Goal: Task Accomplishment & Management: Manage account settings

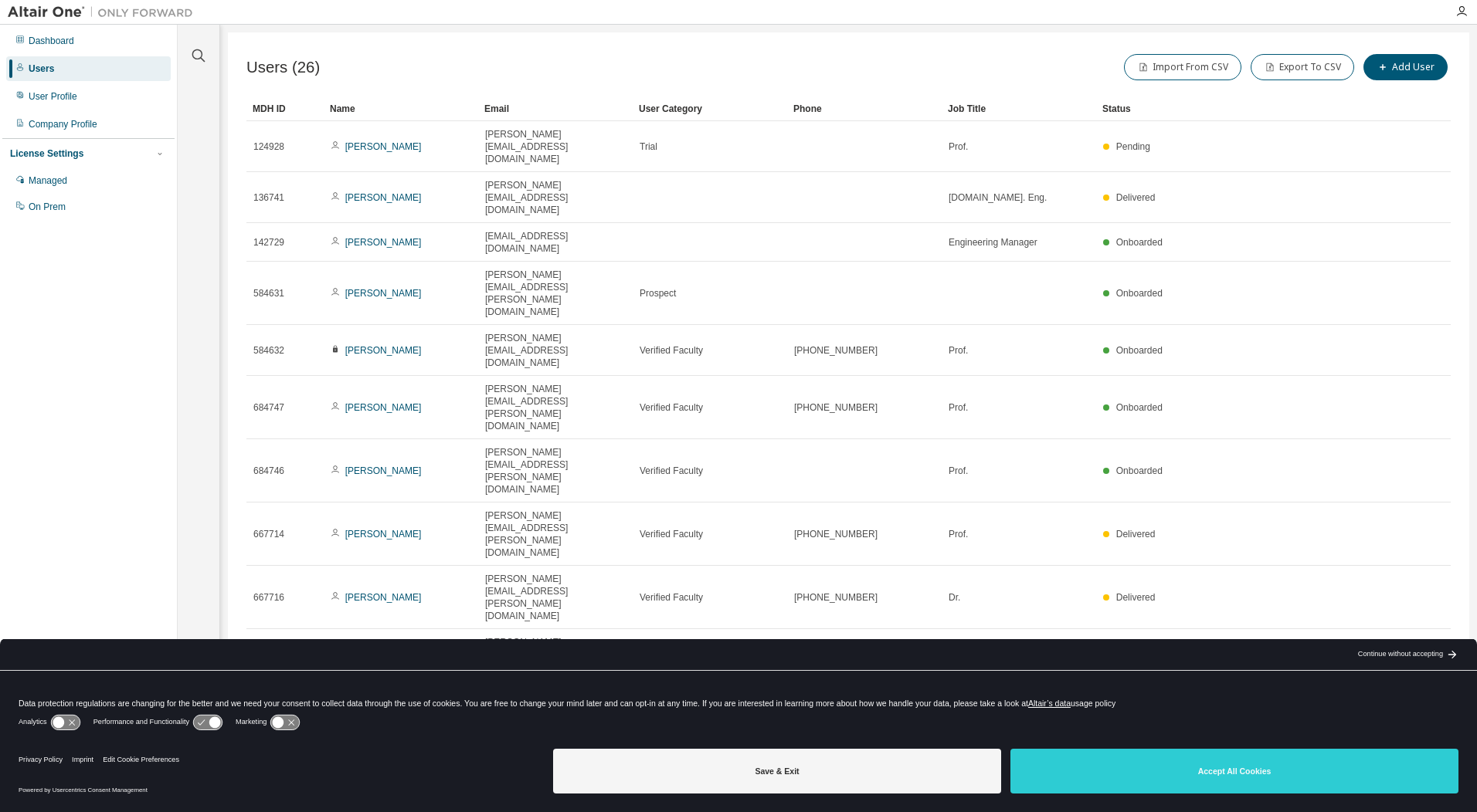
click at [766, 554] on div "Users (26) Import From CSV Export To CSV Add User Clear Load Save Save As Field…" at bounding box center [849, 396] width 1242 height 727
click at [61, 184] on div "Managed" at bounding box center [48, 181] width 38 height 12
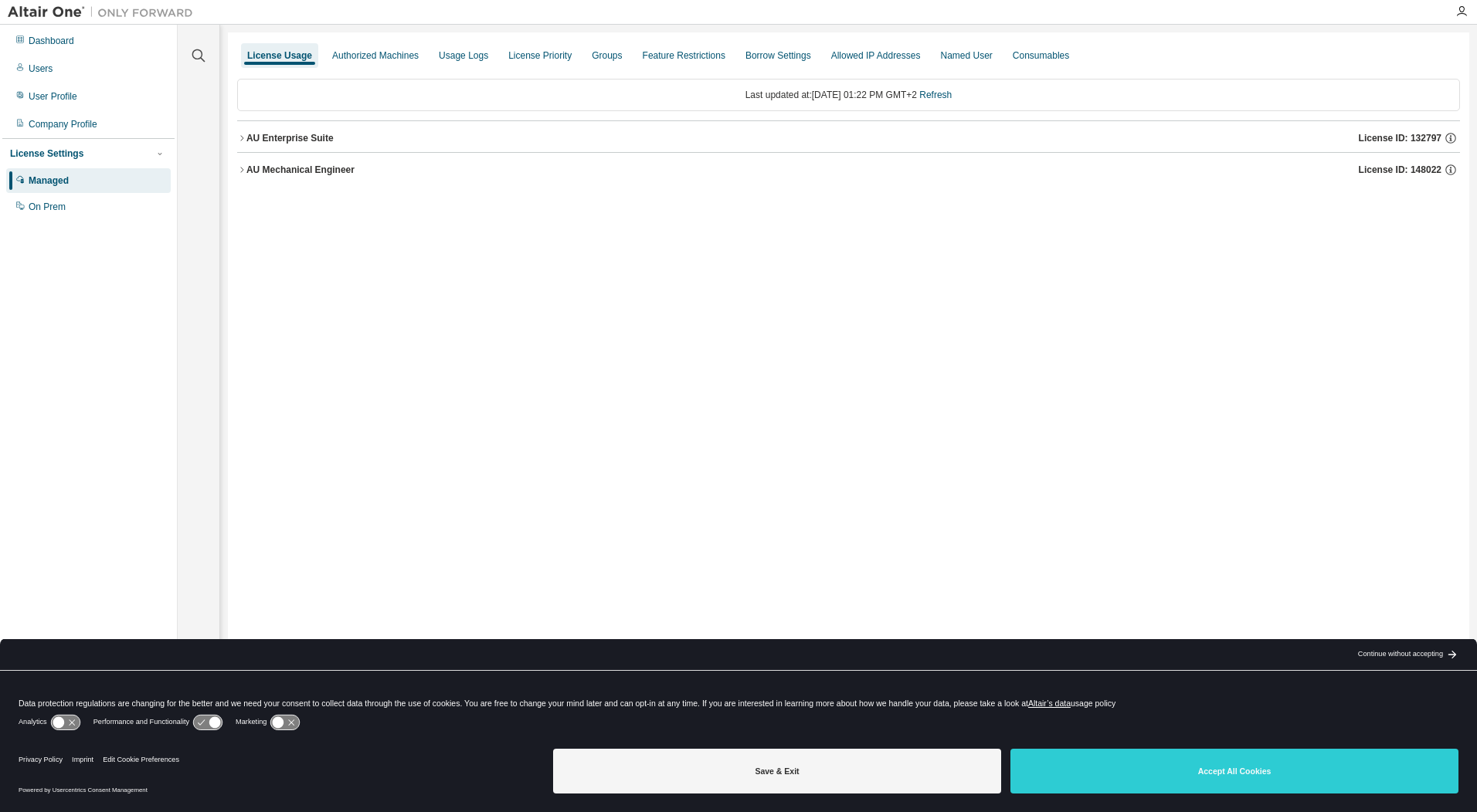
click at [240, 168] on icon "button" at bounding box center [241, 170] width 10 height 10
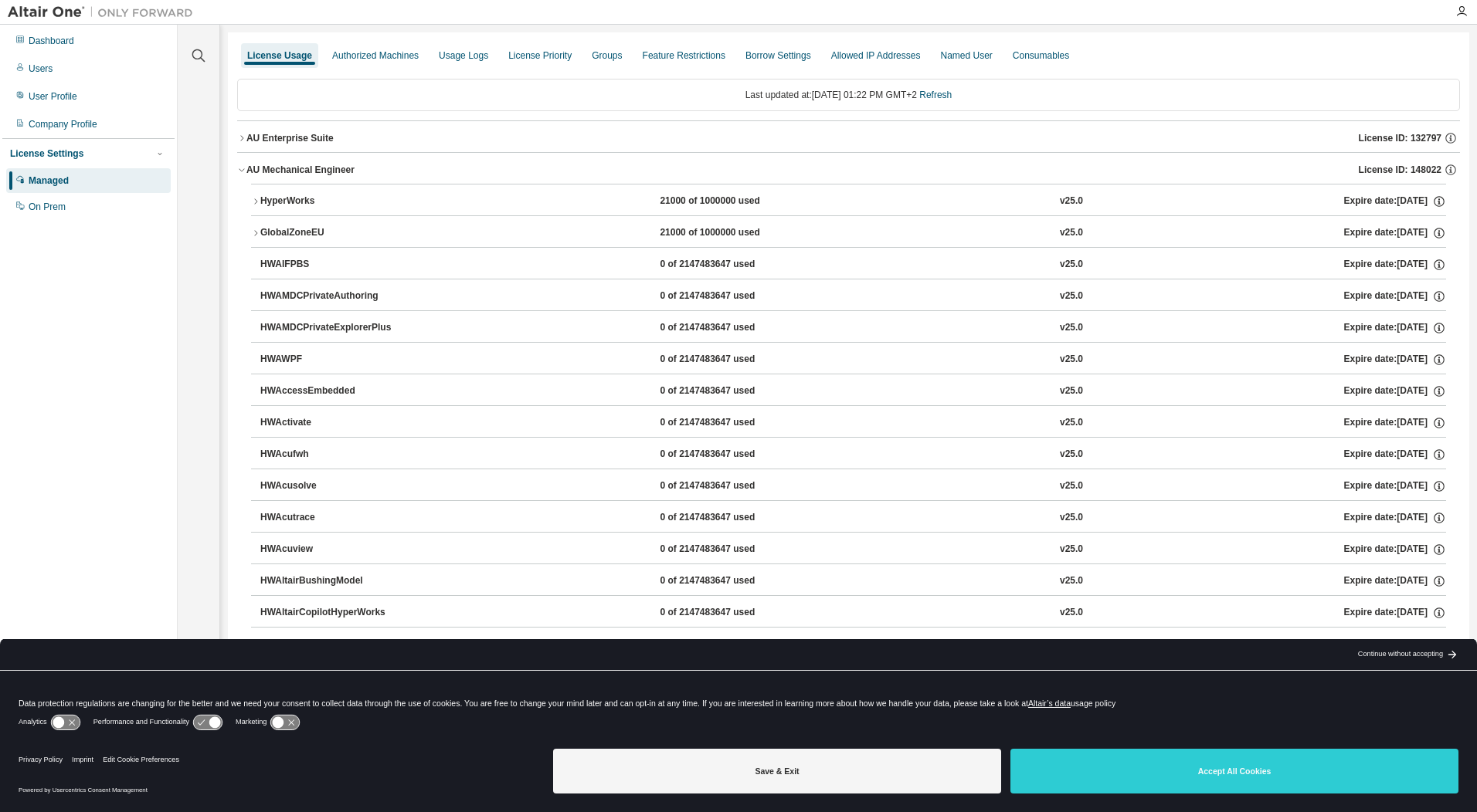
click at [240, 168] on icon "button" at bounding box center [241, 170] width 10 height 10
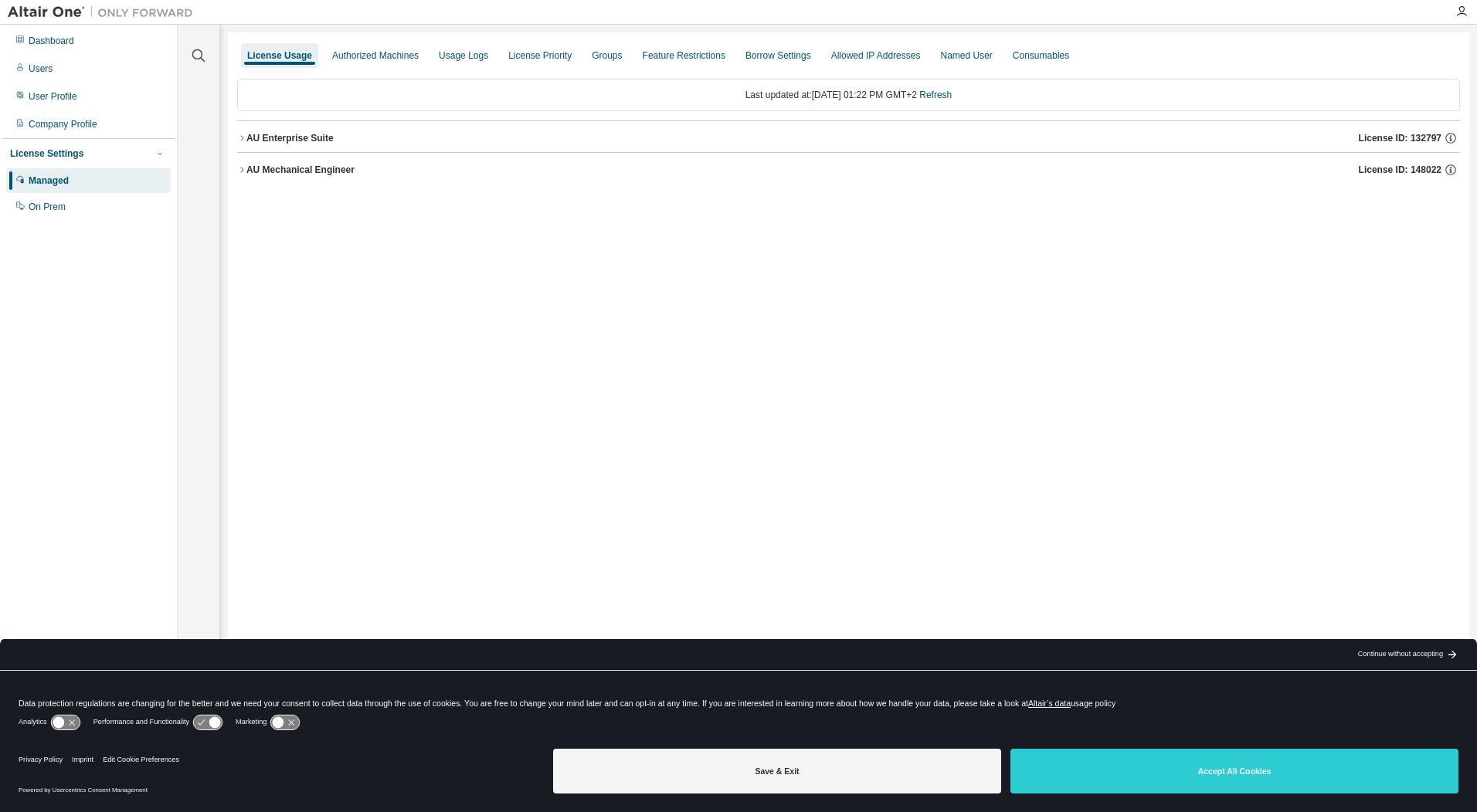
click at [420, 294] on div "License Usage Authorized Machines Usage Logs License Priority Groups Feature Re…" at bounding box center [849, 396] width 1242 height 727
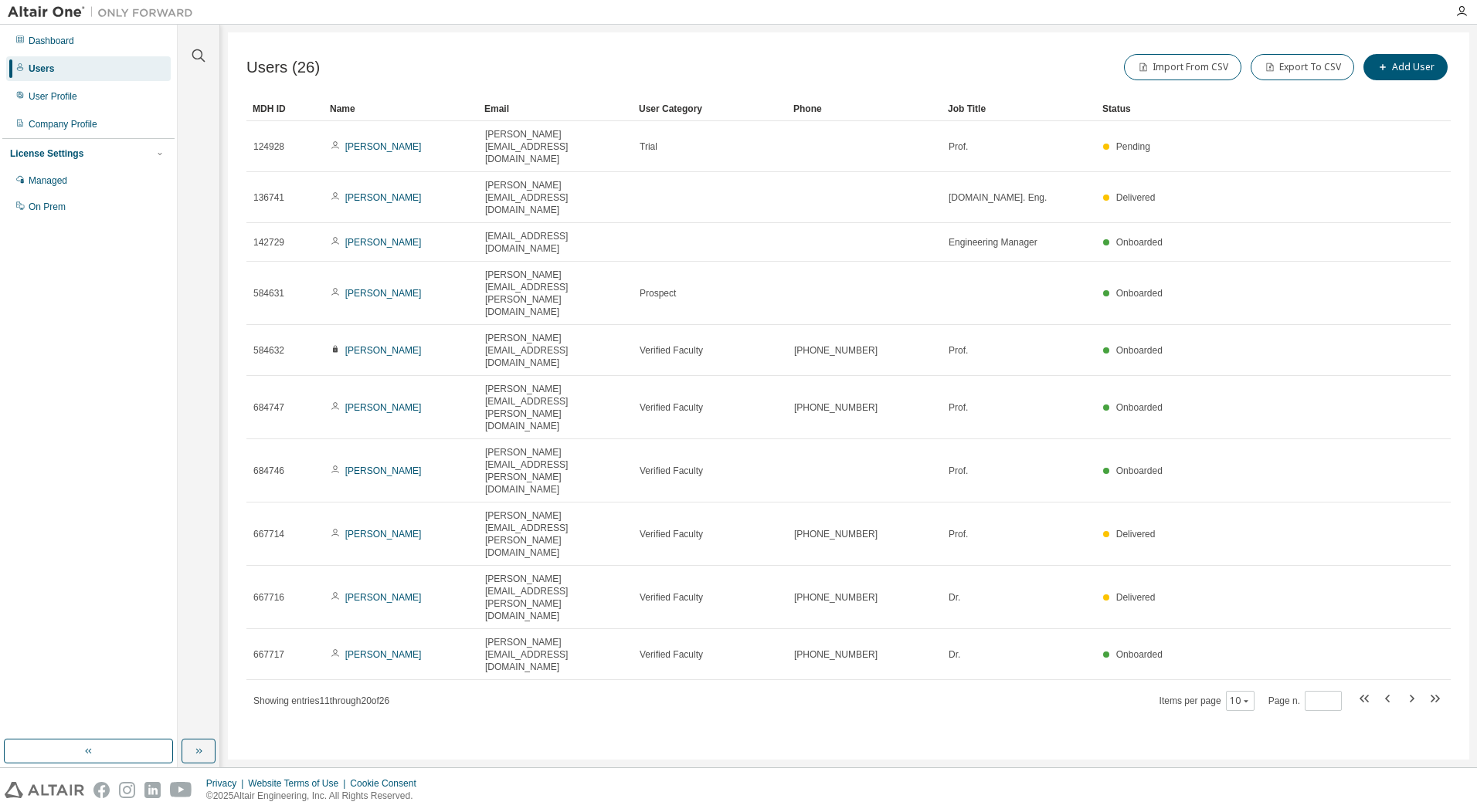
click at [774, 462] on div "Users (26) Import From CSV Export To CSV Add User Clear Load Save Save As Field…" at bounding box center [849, 396] width 1242 height 727
click at [1412, 695] on icon "button" at bounding box center [1411, 698] width 4 height 8
type input "*"
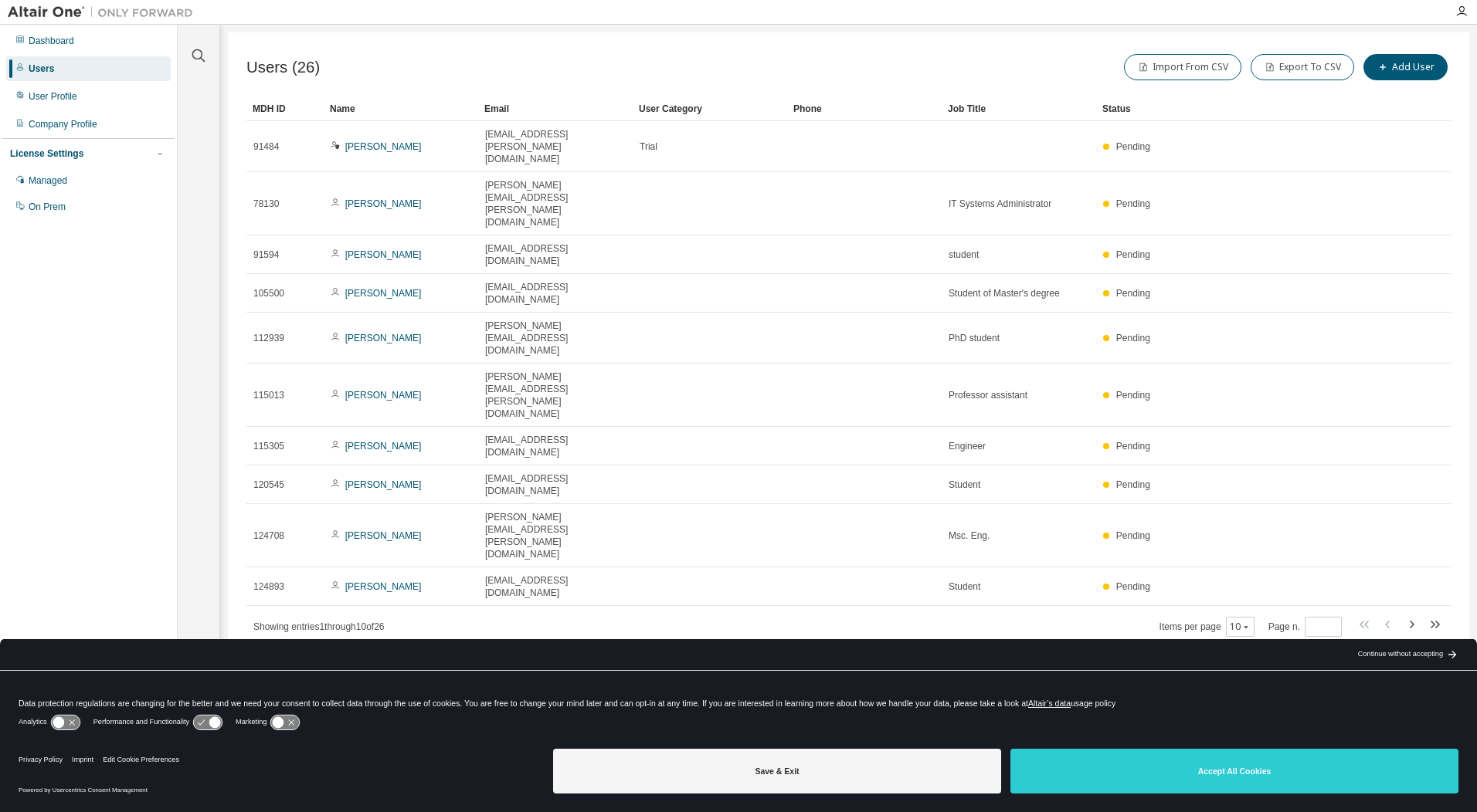
click at [626, 463] on div "Users (26) Import From CSV Export To CSV Add User Clear Load Save Save As Field…" at bounding box center [849, 396] width 1242 height 727
click at [1410, 615] on icon "button" at bounding box center [1411, 624] width 18 height 18
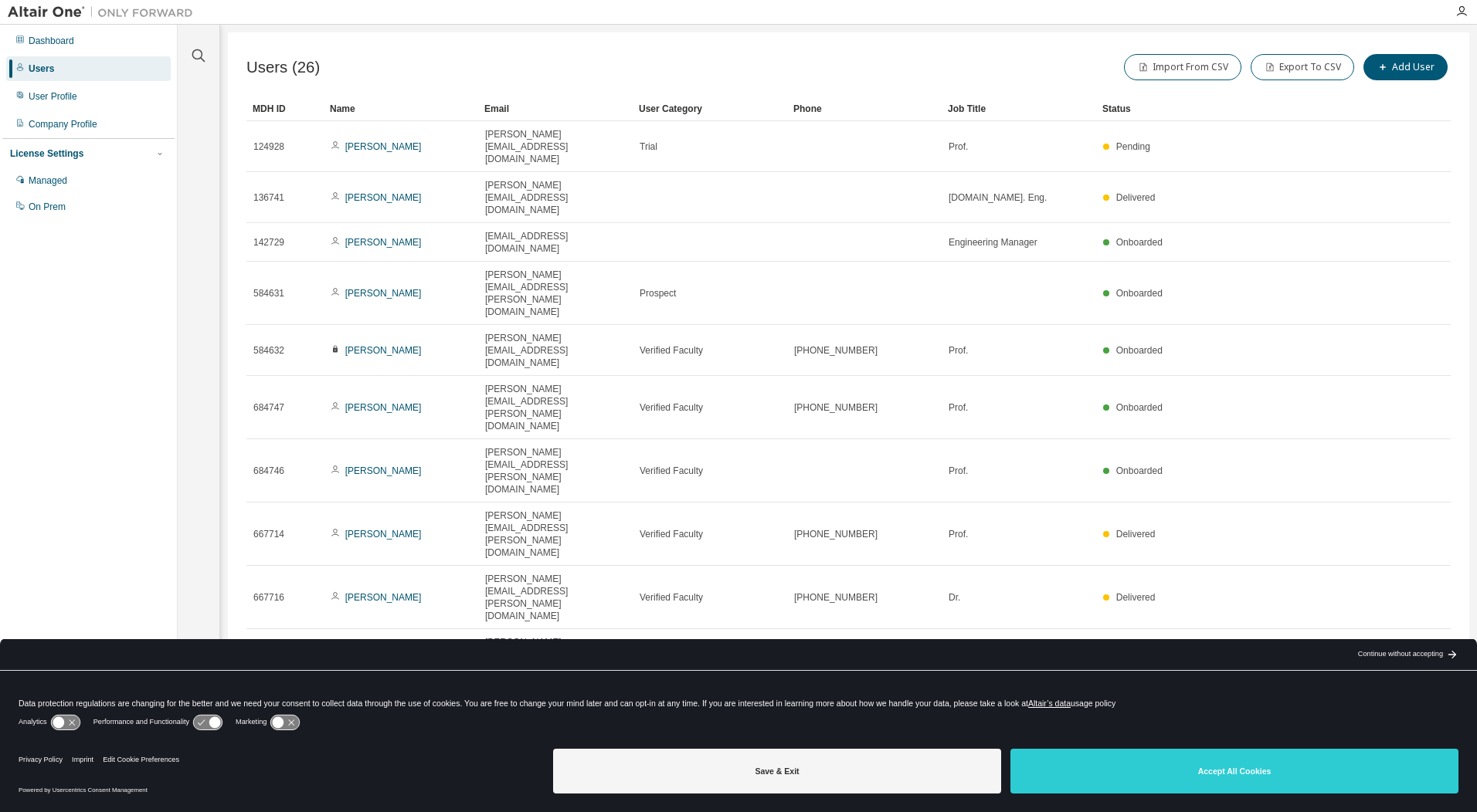
click at [1410, 690] on icon "button" at bounding box center [1411, 698] width 18 height 18
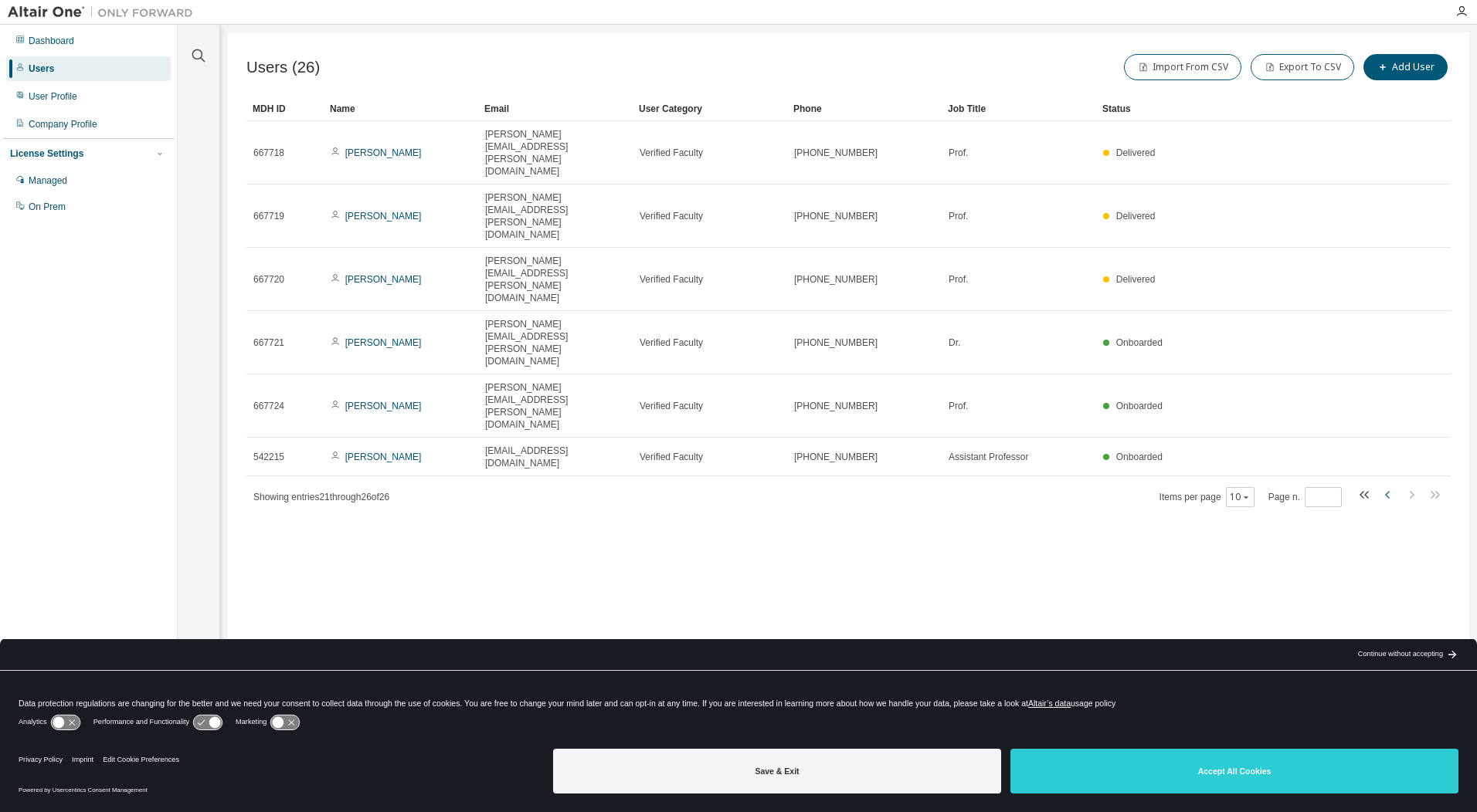
click at [1389, 491] on icon "button" at bounding box center [1387, 495] width 4 height 8
type input "*"
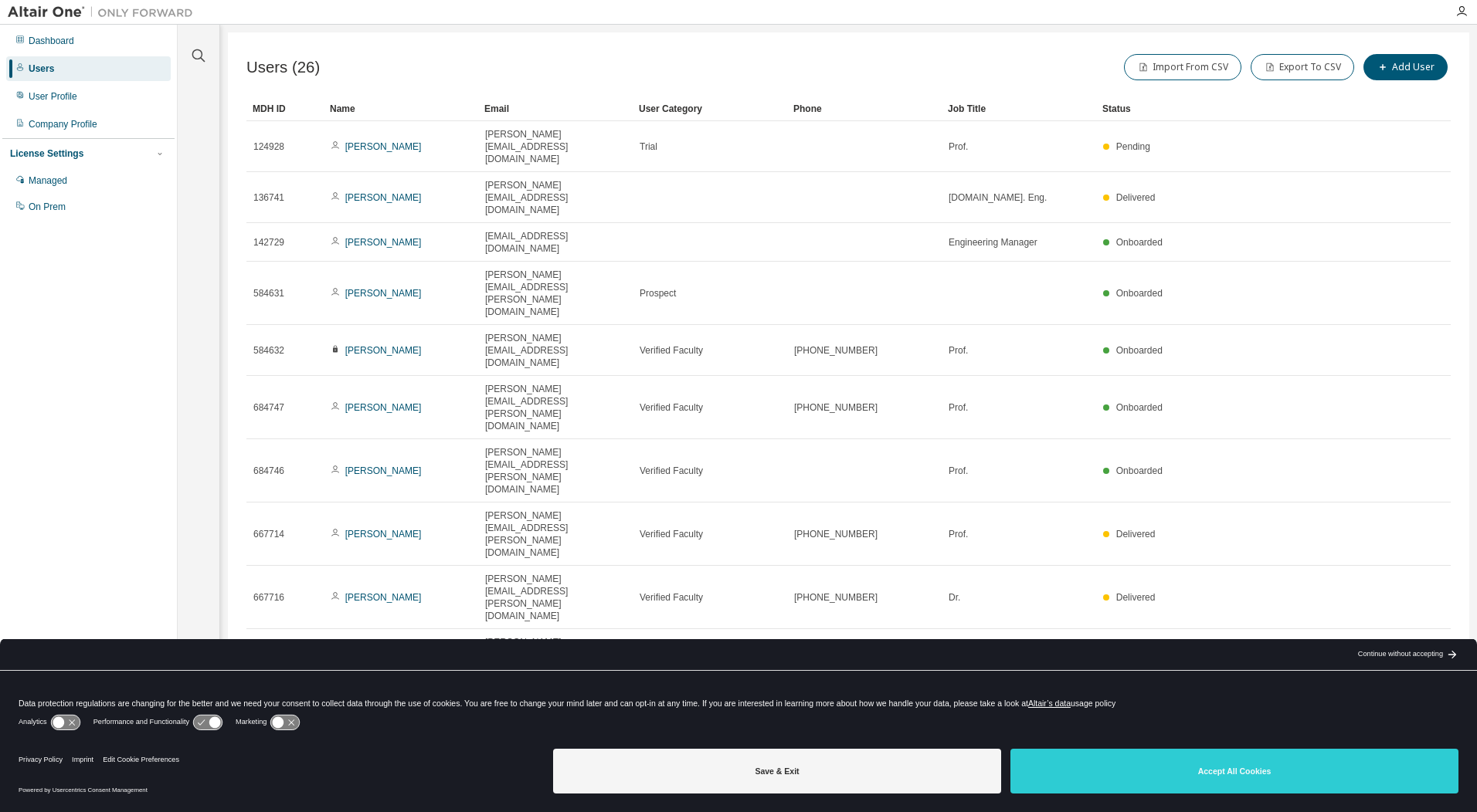
click at [909, 501] on div "Users (26) Import From CSV Export To CSV Add User Clear Load Save Save As Field…" at bounding box center [849, 396] width 1242 height 727
click at [53, 177] on div "Managed" at bounding box center [48, 181] width 38 height 12
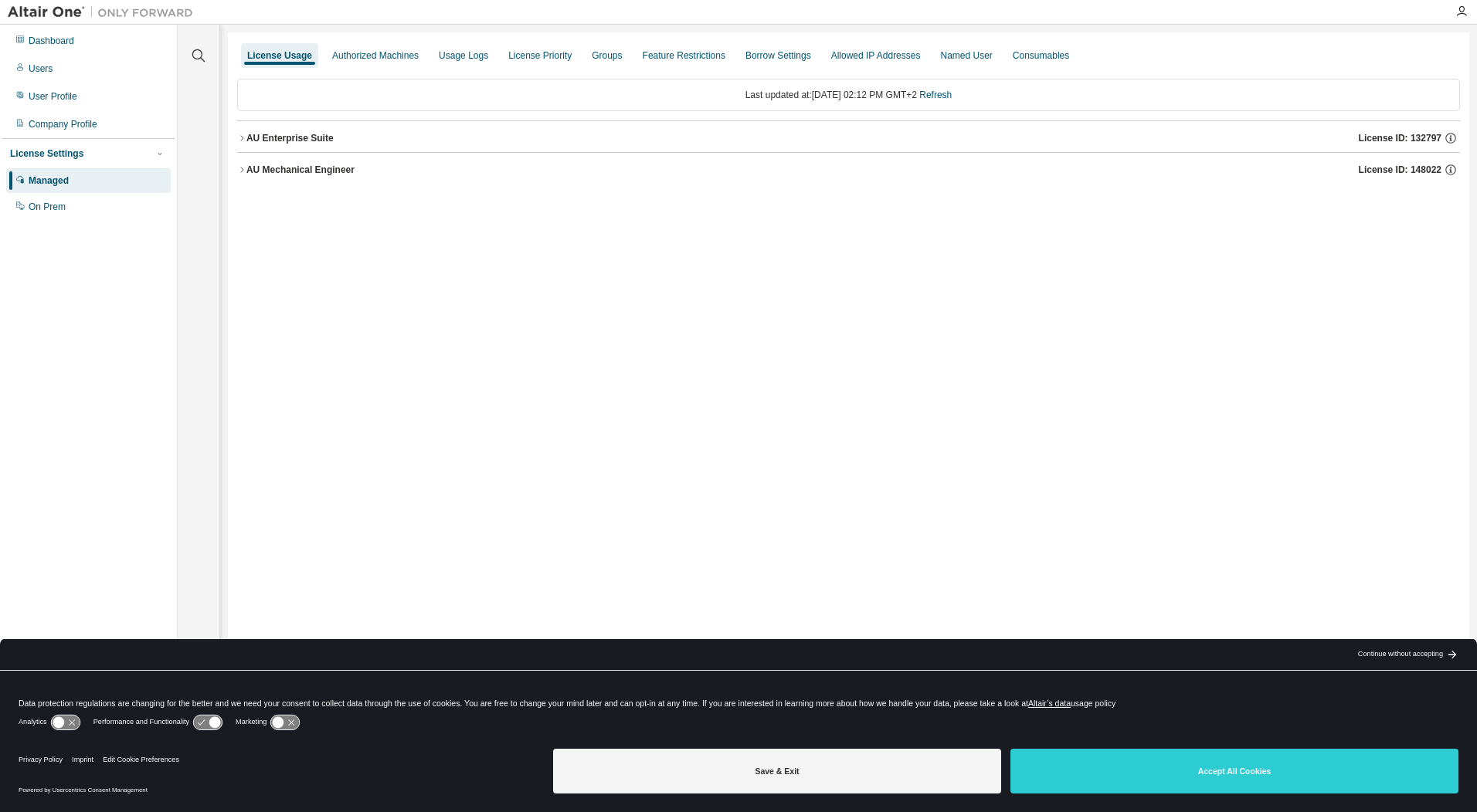
click at [327, 166] on div "AU Mechanical Engineer" at bounding box center [301, 170] width 108 height 12
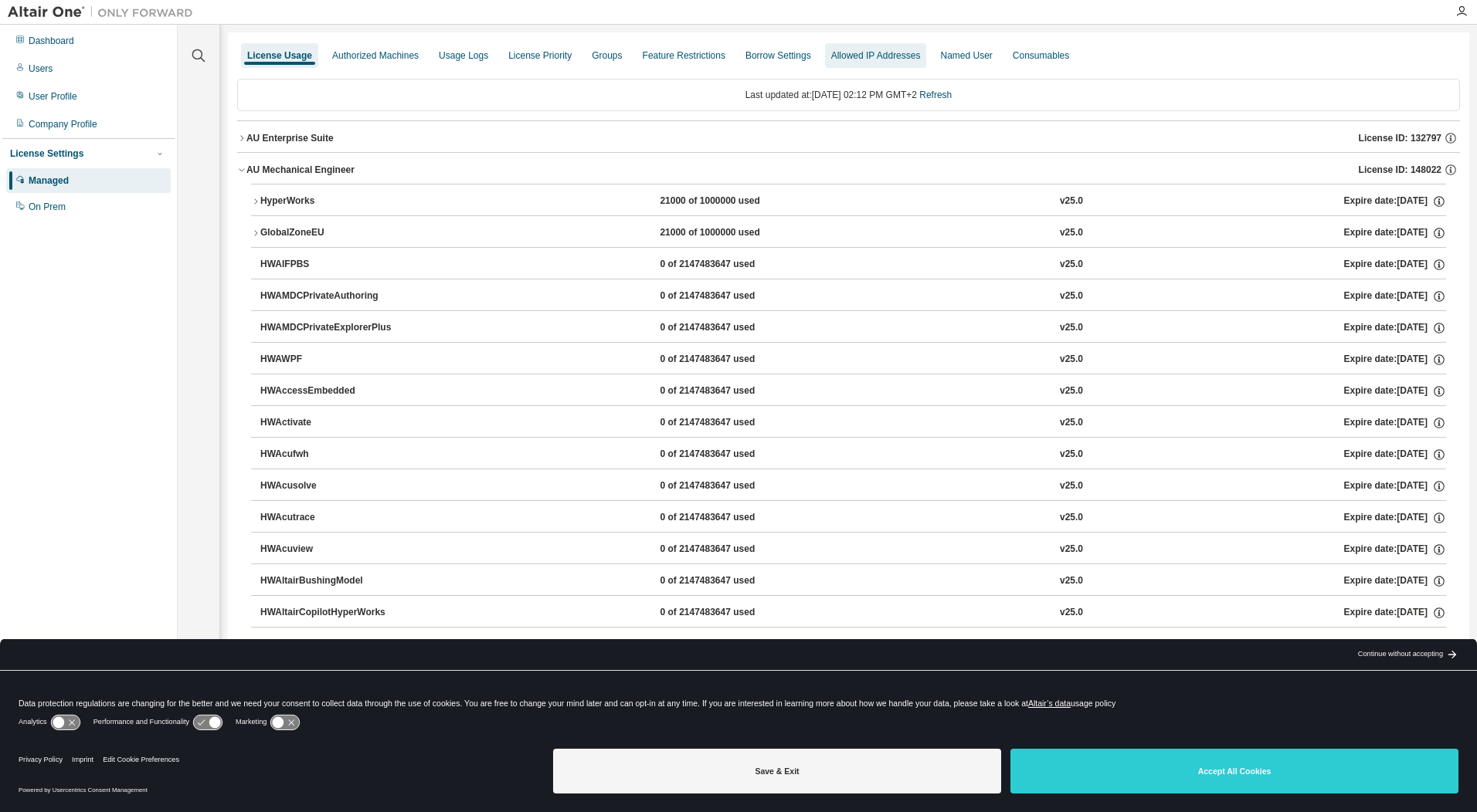
click at [911, 52] on div "Allowed IP Addresses" at bounding box center [876, 56] width 89 height 12
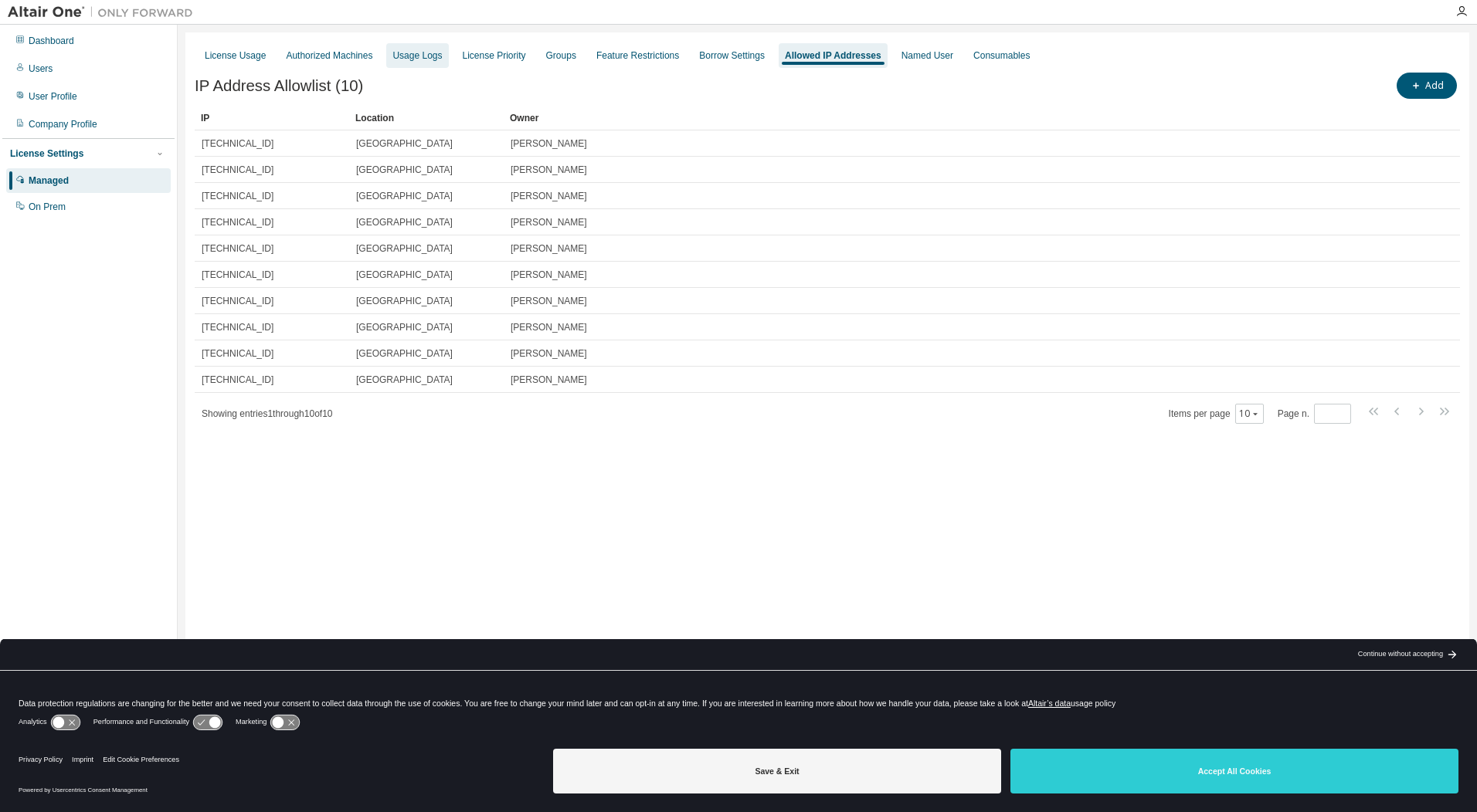
click at [425, 50] on div "Usage Logs" at bounding box center [417, 56] width 50 height 12
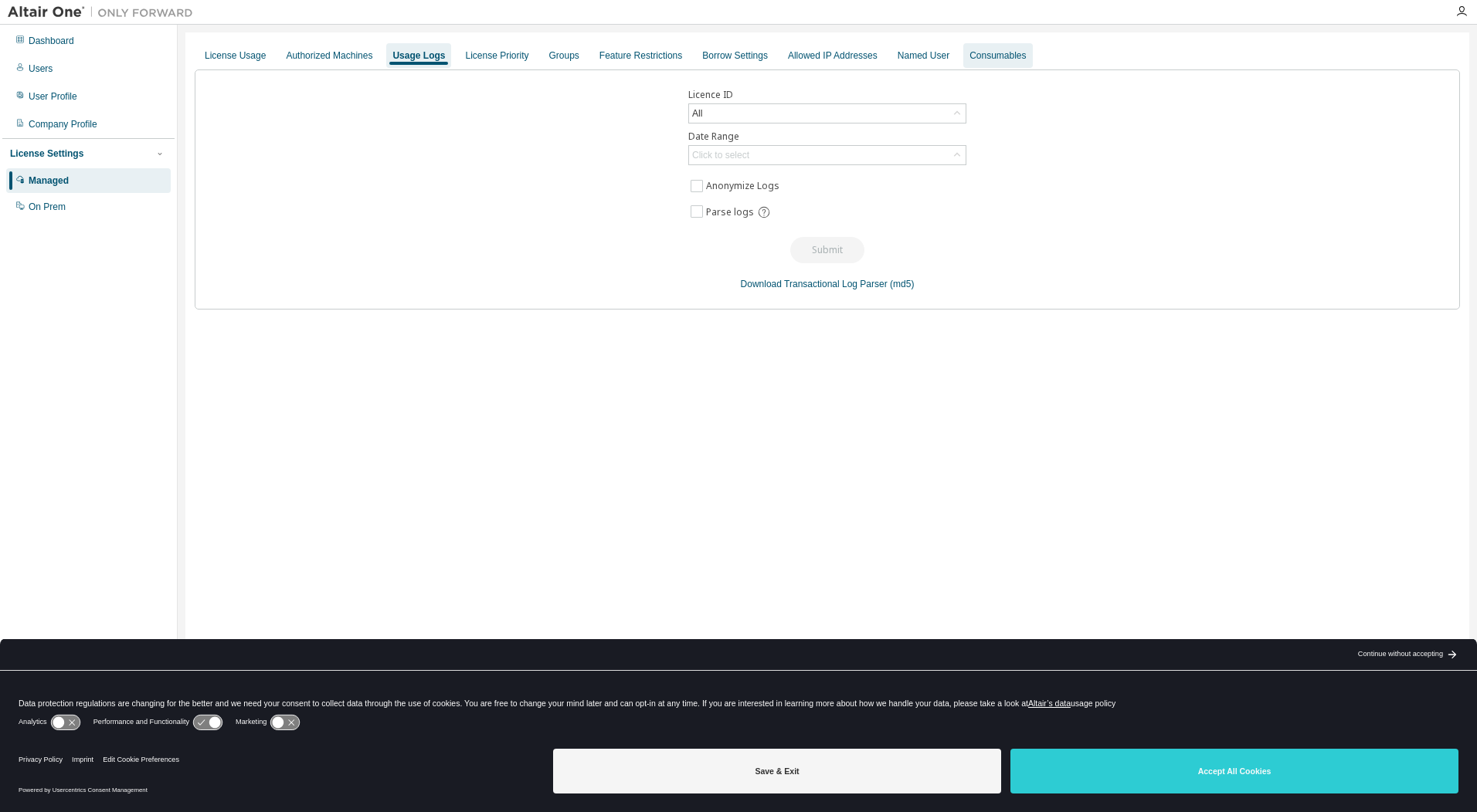
click at [1016, 48] on div "Consumables" at bounding box center [998, 55] width 69 height 24
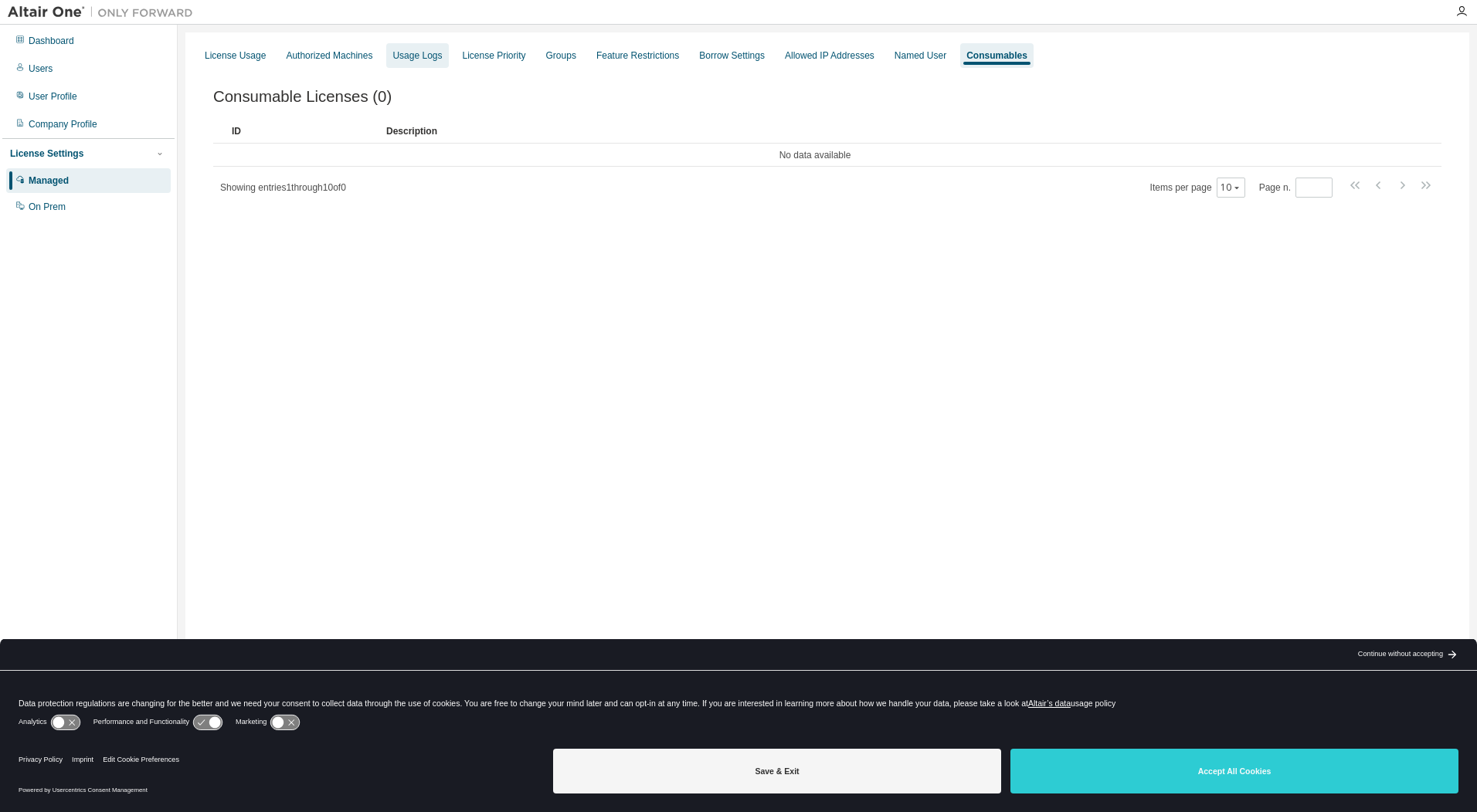
click at [431, 55] on div "Usage Logs" at bounding box center [417, 56] width 50 height 12
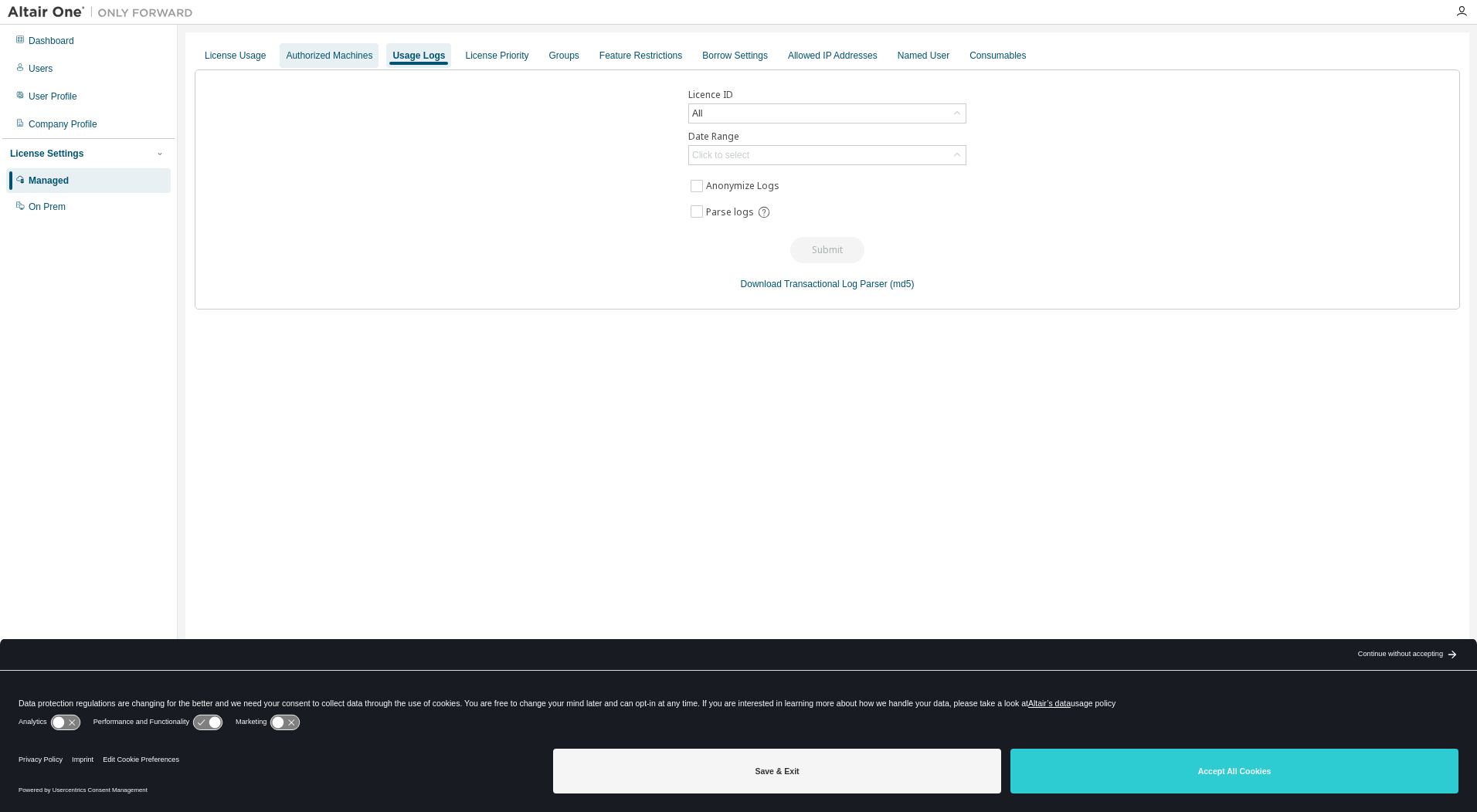
click at [352, 50] on div "Authorized Machines" at bounding box center [329, 56] width 87 height 12
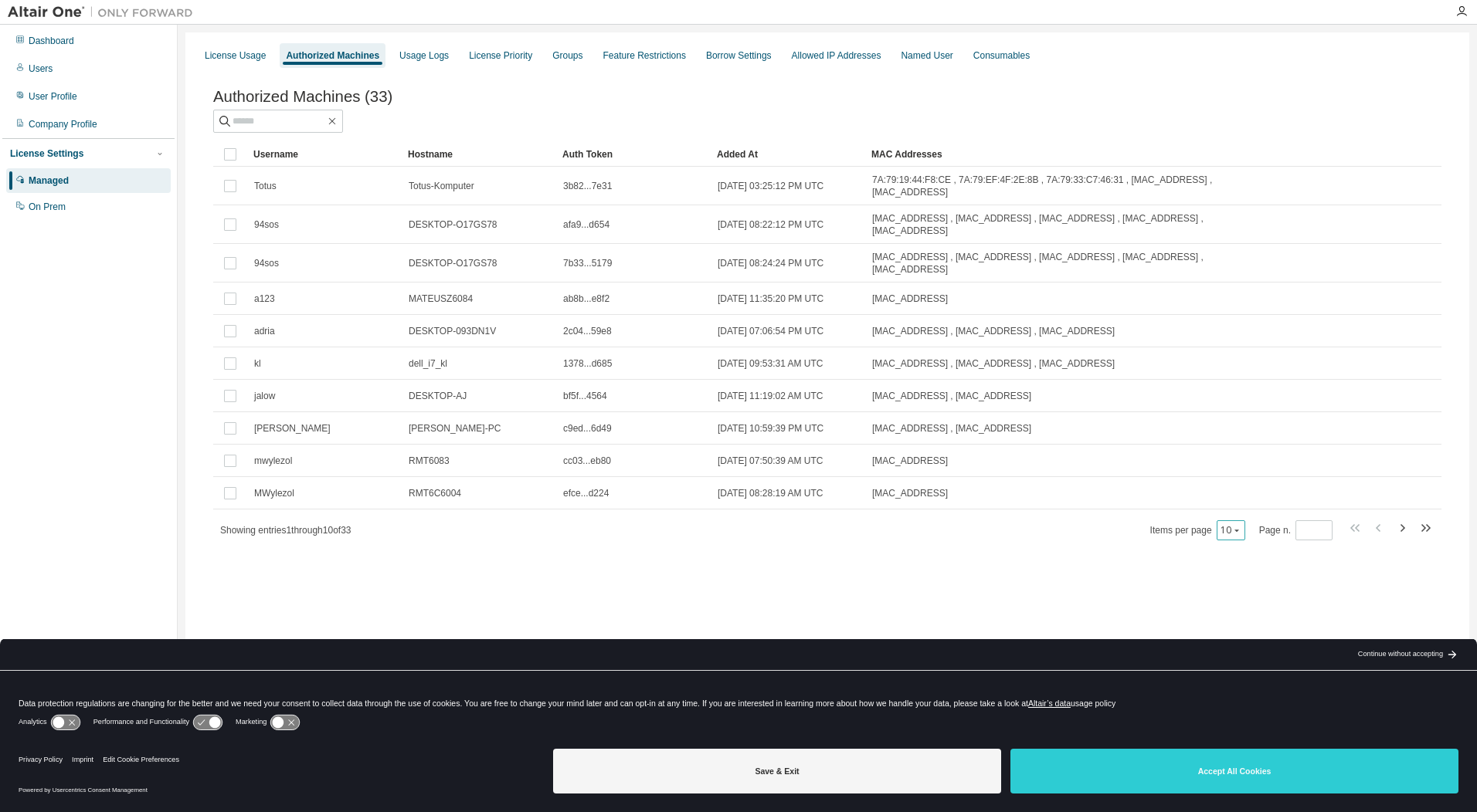
click at [1232, 533] on icon "button" at bounding box center [1237, 531] width 10 height 10
click at [1237, 570] on div "20" at bounding box center [1278, 573] width 123 height 18
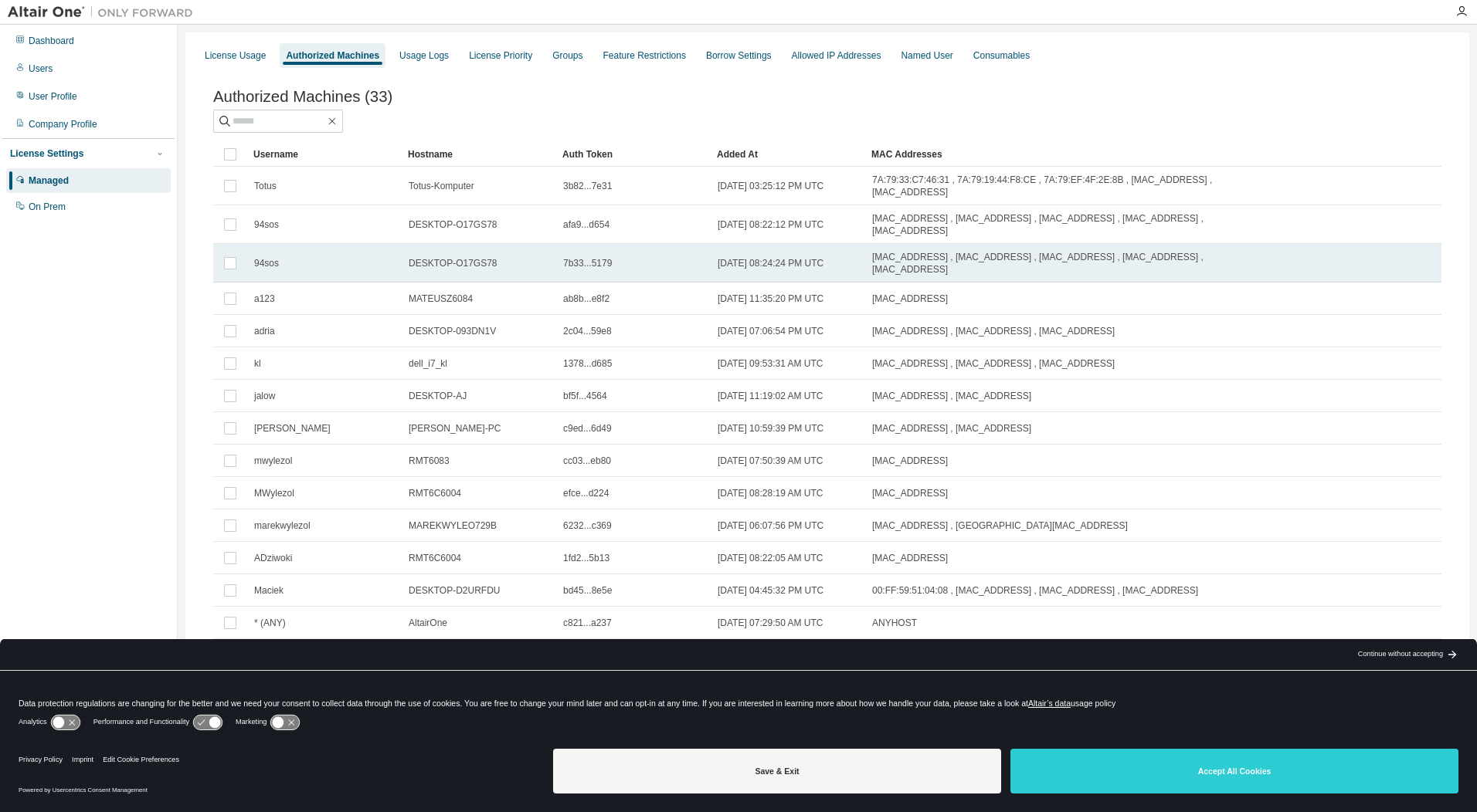
scroll to position [159, 0]
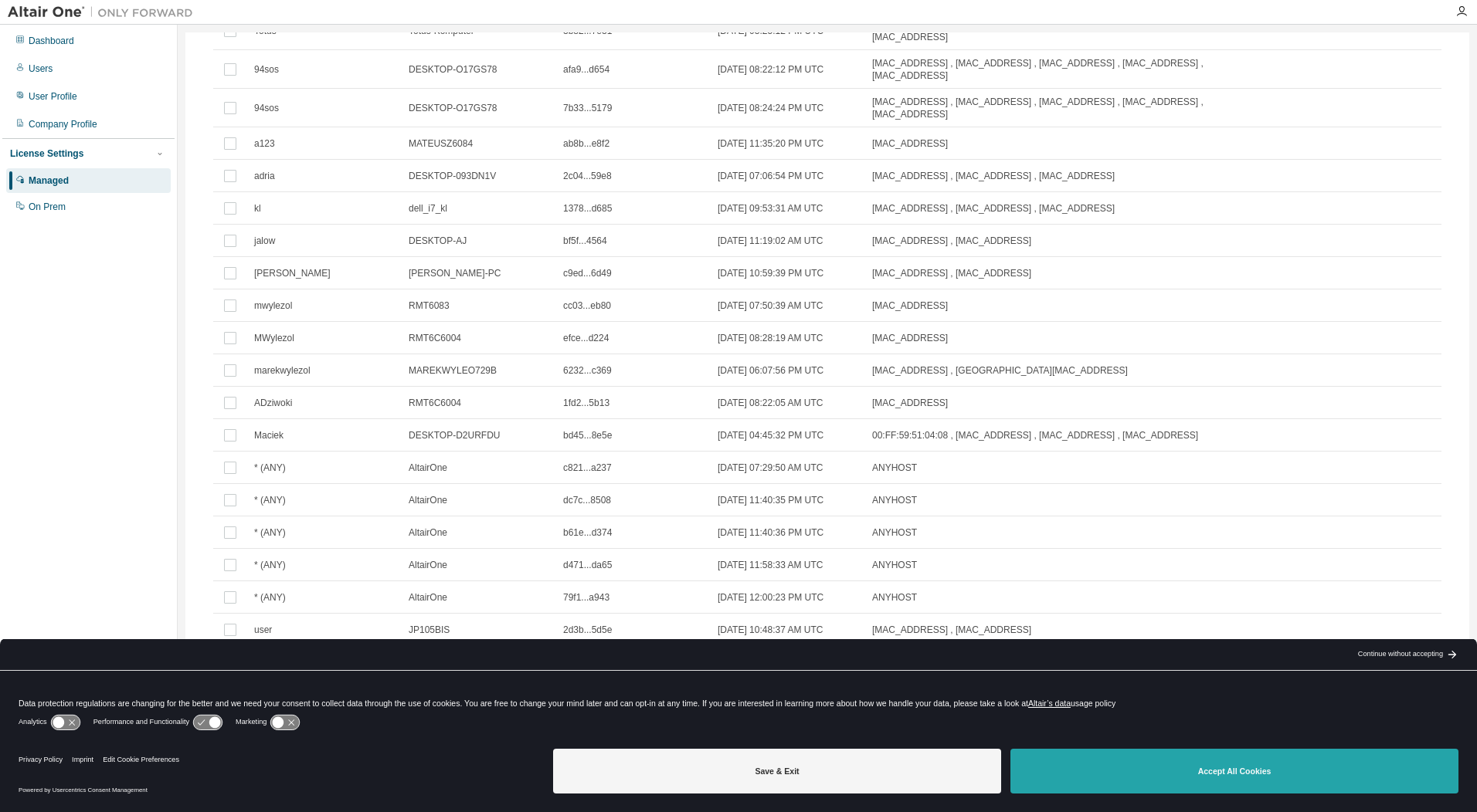
click at [1155, 762] on button "Accept All Cookies" at bounding box center [1235, 771] width 448 height 45
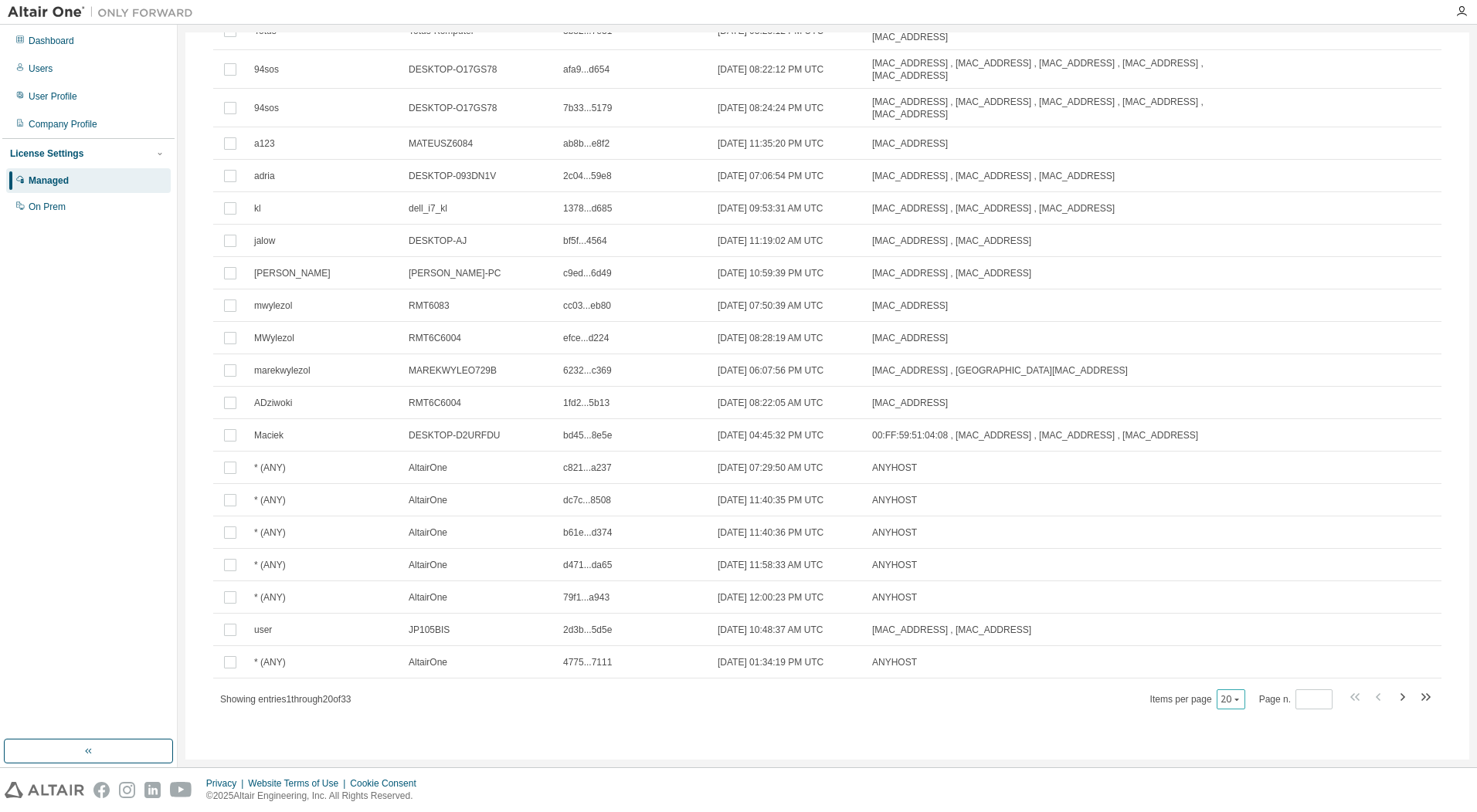
click at [1222, 698] on button "20" at bounding box center [1231, 699] width 21 height 12
click at [1239, 756] on div "30" at bounding box center [1270, 757] width 123 height 18
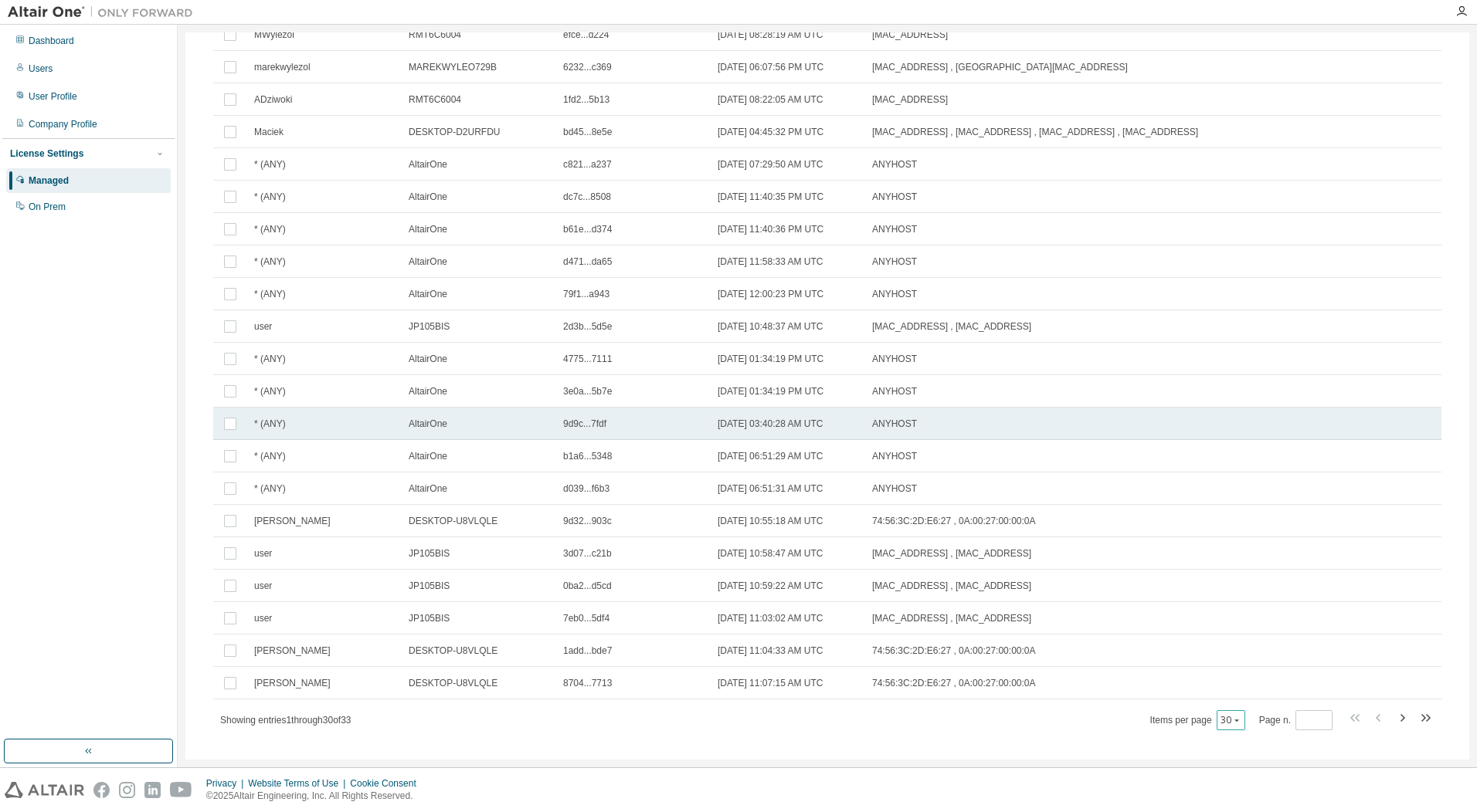
scroll to position [483, 0]
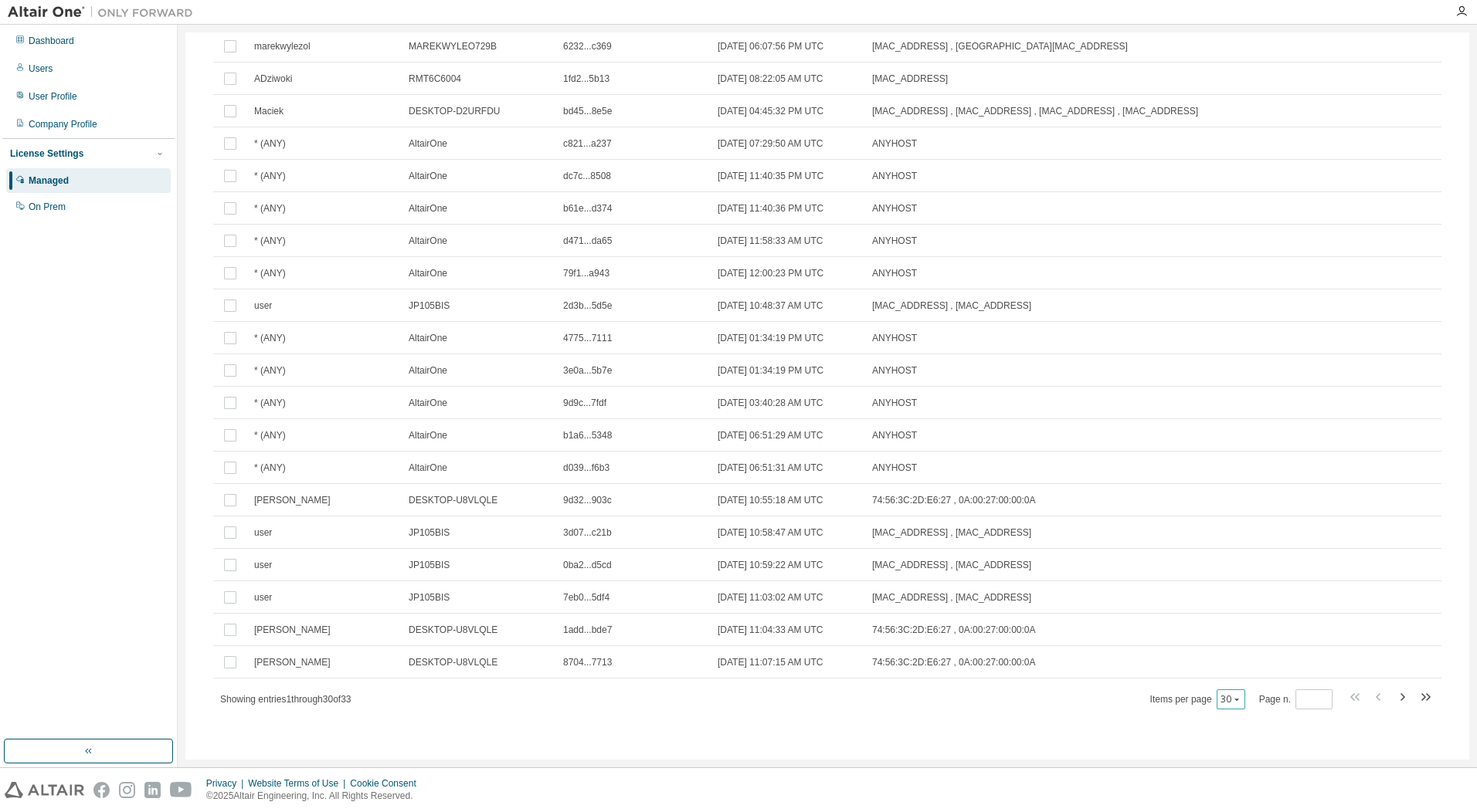
click at [1232, 702] on icon "button" at bounding box center [1237, 699] width 10 height 10
click at [1238, 776] on div "50" at bounding box center [1270, 775] width 123 height 18
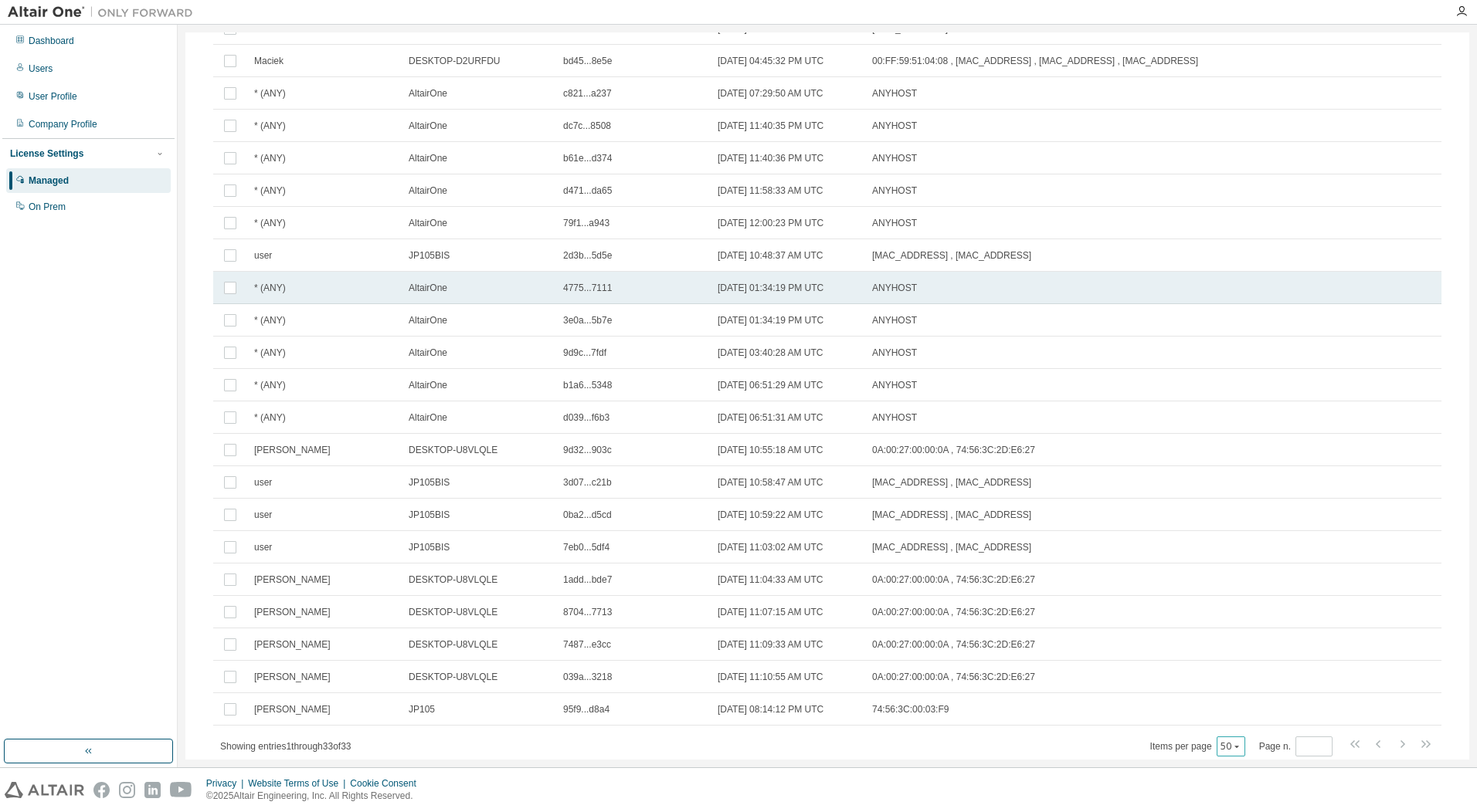
scroll to position [580, 0]
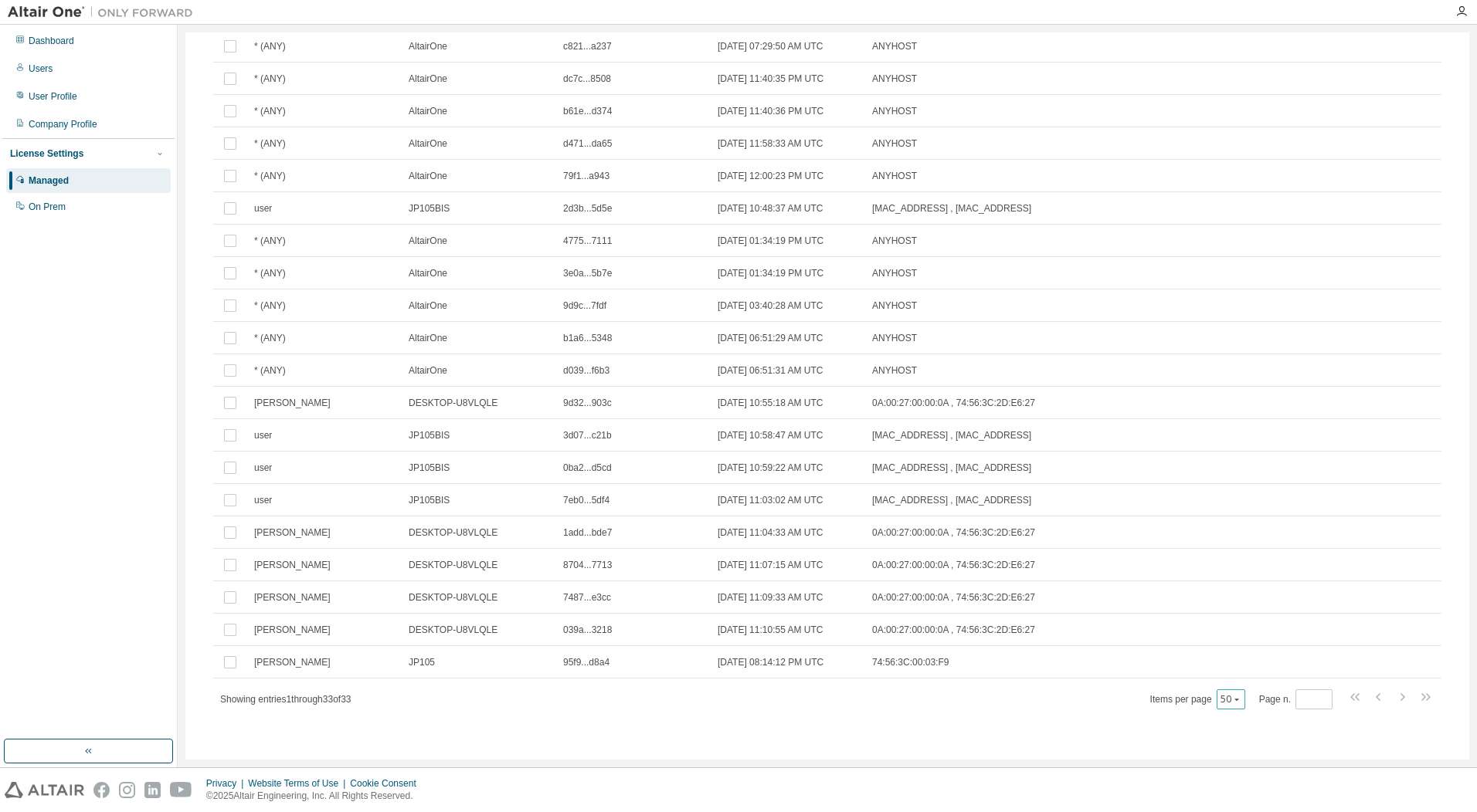
click at [1224, 704] on button "50" at bounding box center [1231, 699] width 21 height 12
click at [1241, 792] on div "100" at bounding box center [1270, 795] width 123 height 18
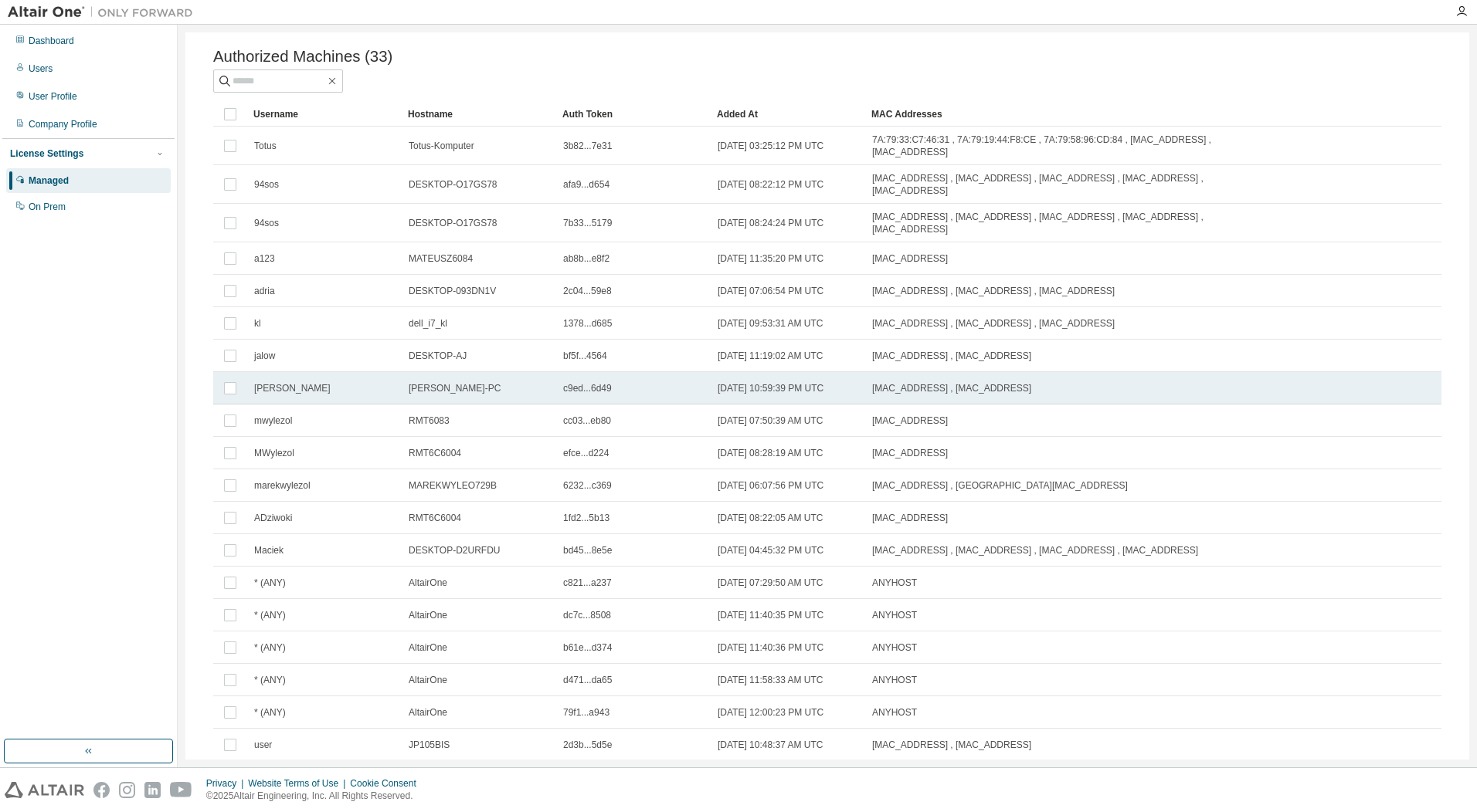
scroll to position [0, 0]
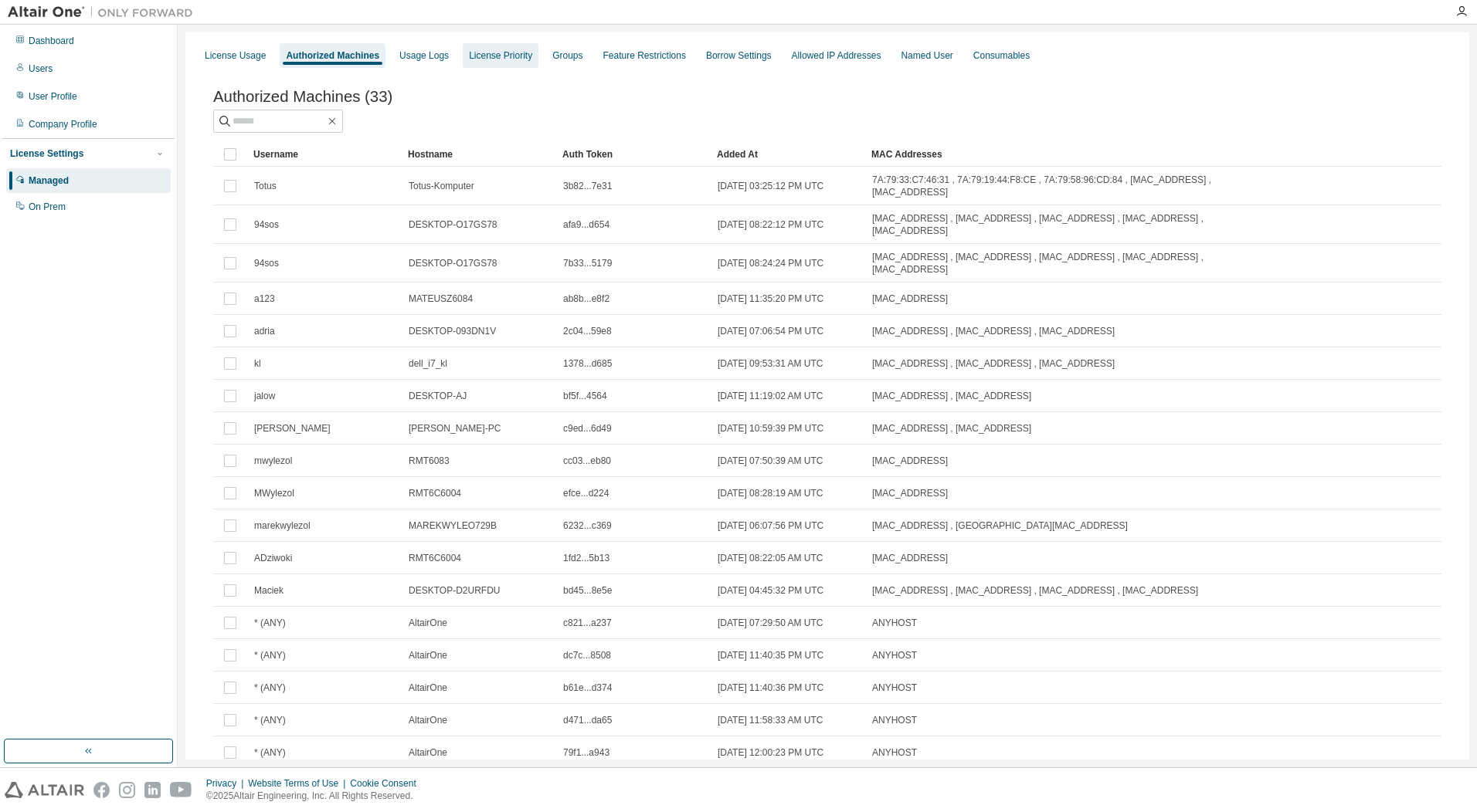
click at [511, 62] on div "License Priority" at bounding box center [500, 55] width 76 height 24
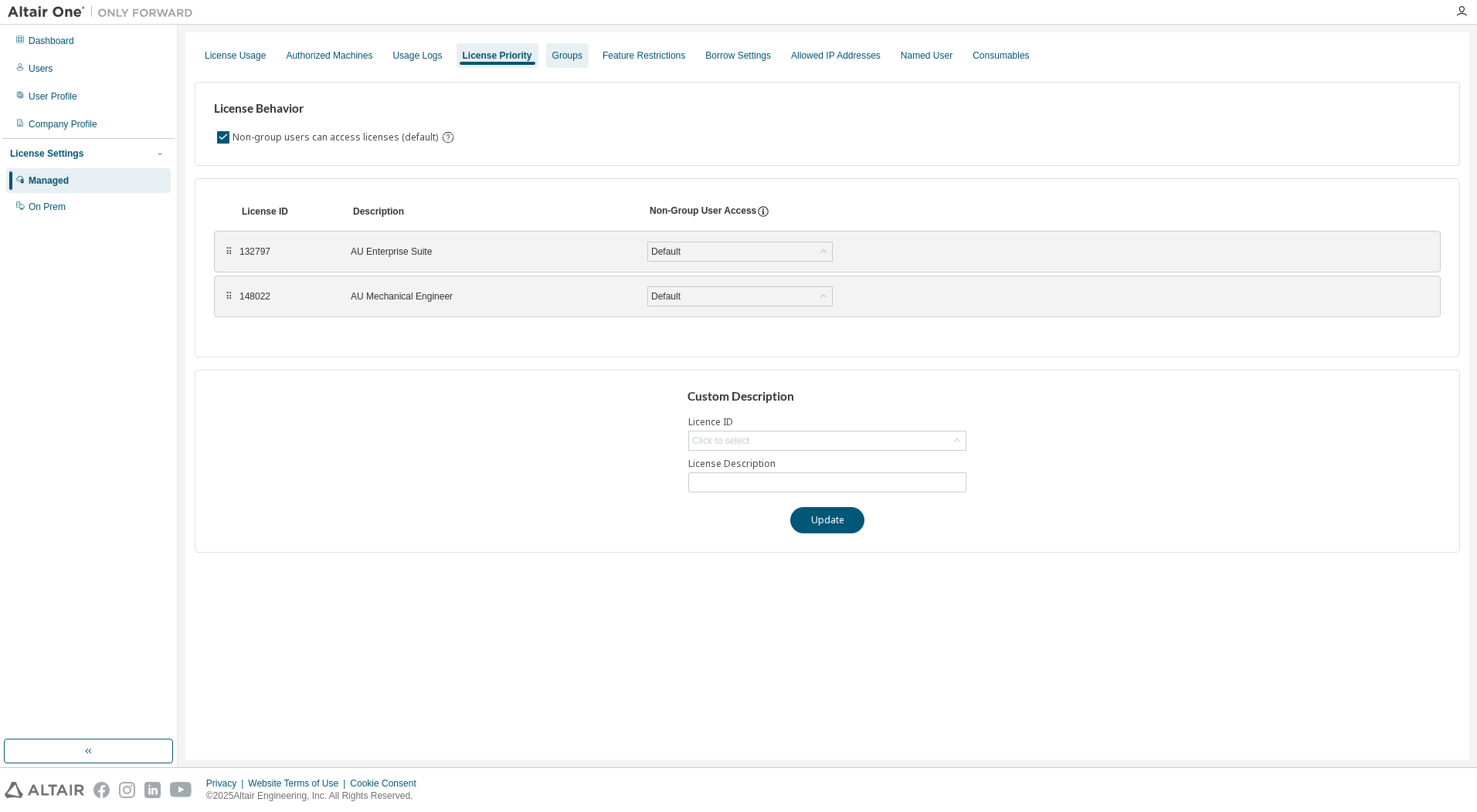
click at [589, 56] on div "Groups" at bounding box center [568, 55] width 43 height 24
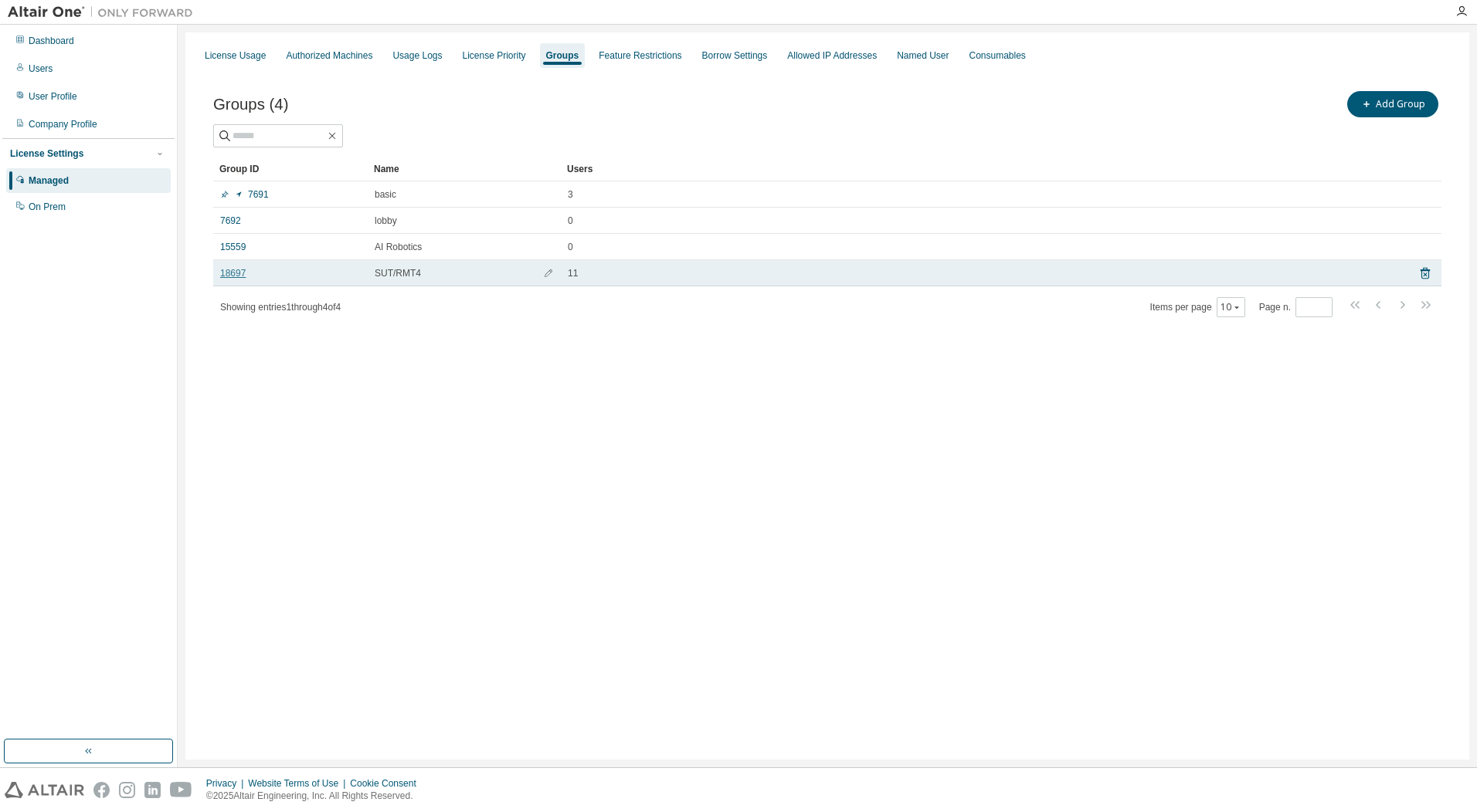
click at [240, 275] on link "18697" at bounding box center [233, 274] width 25 height 12
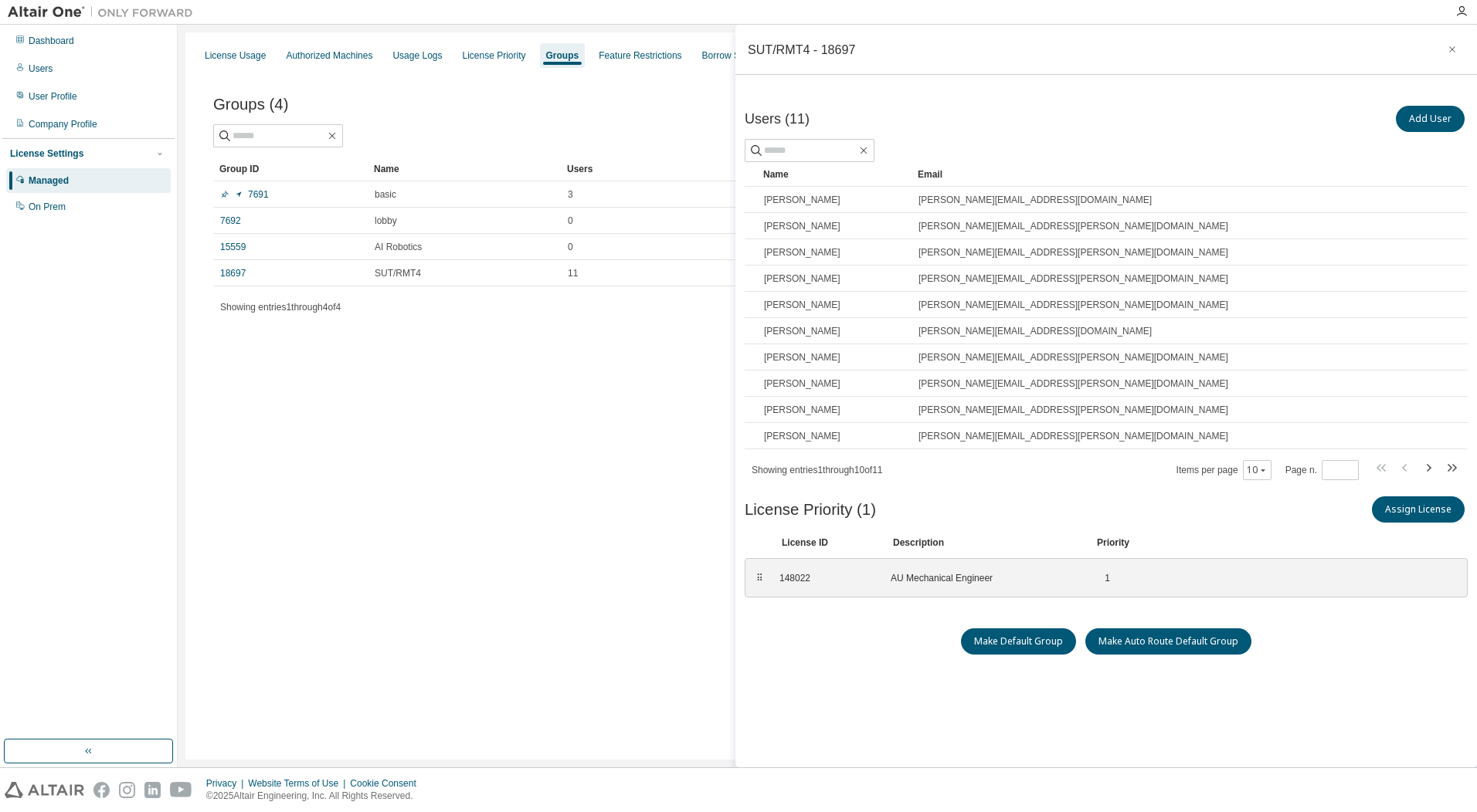
click at [470, 420] on div "License Usage Authorized Machines Usage Logs License Priority Groups Feature Re…" at bounding box center [827, 396] width 1284 height 727
click at [1448, 45] on icon "button" at bounding box center [1453, 49] width 10 height 12
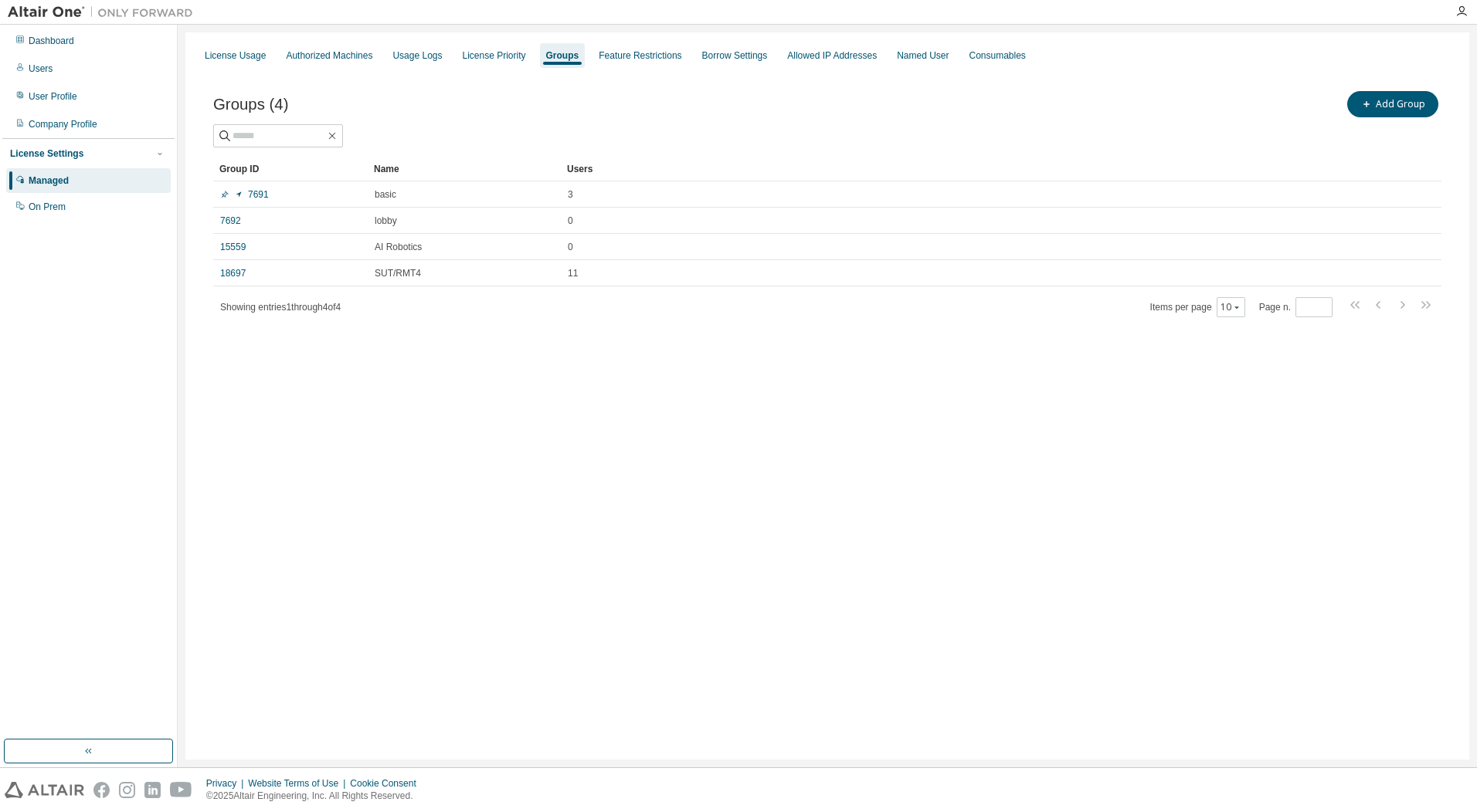
click at [878, 109] on div "Add Group" at bounding box center [1134, 104] width 614 height 32
click at [949, 59] on div "Named User" at bounding box center [923, 56] width 52 height 12
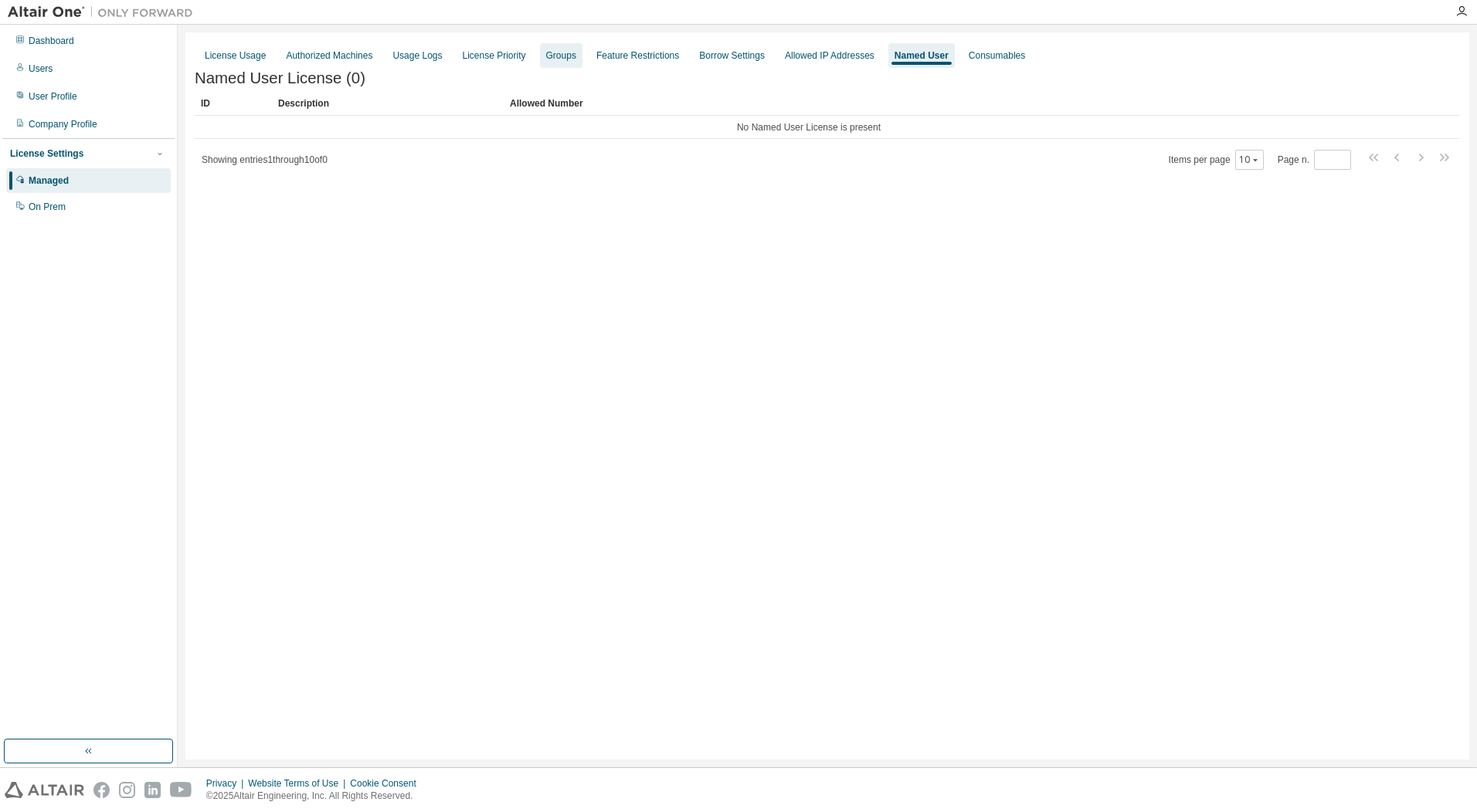
click at [576, 52] on div "Groups" at bounding box center [561, 56] width 30 height 12
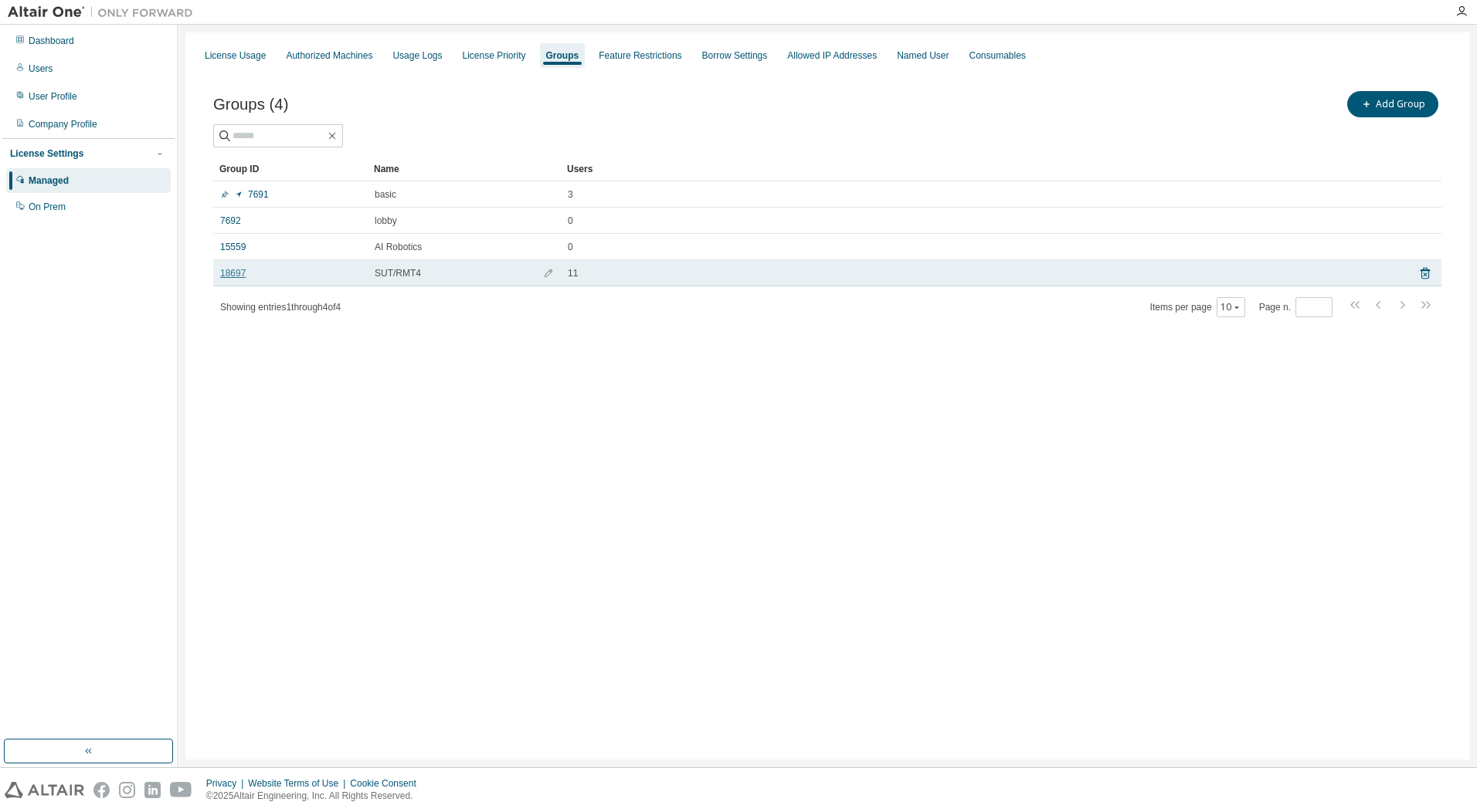
click at [233, 274] on link "18697" at bounding box center [233, 274] width 25 height 12
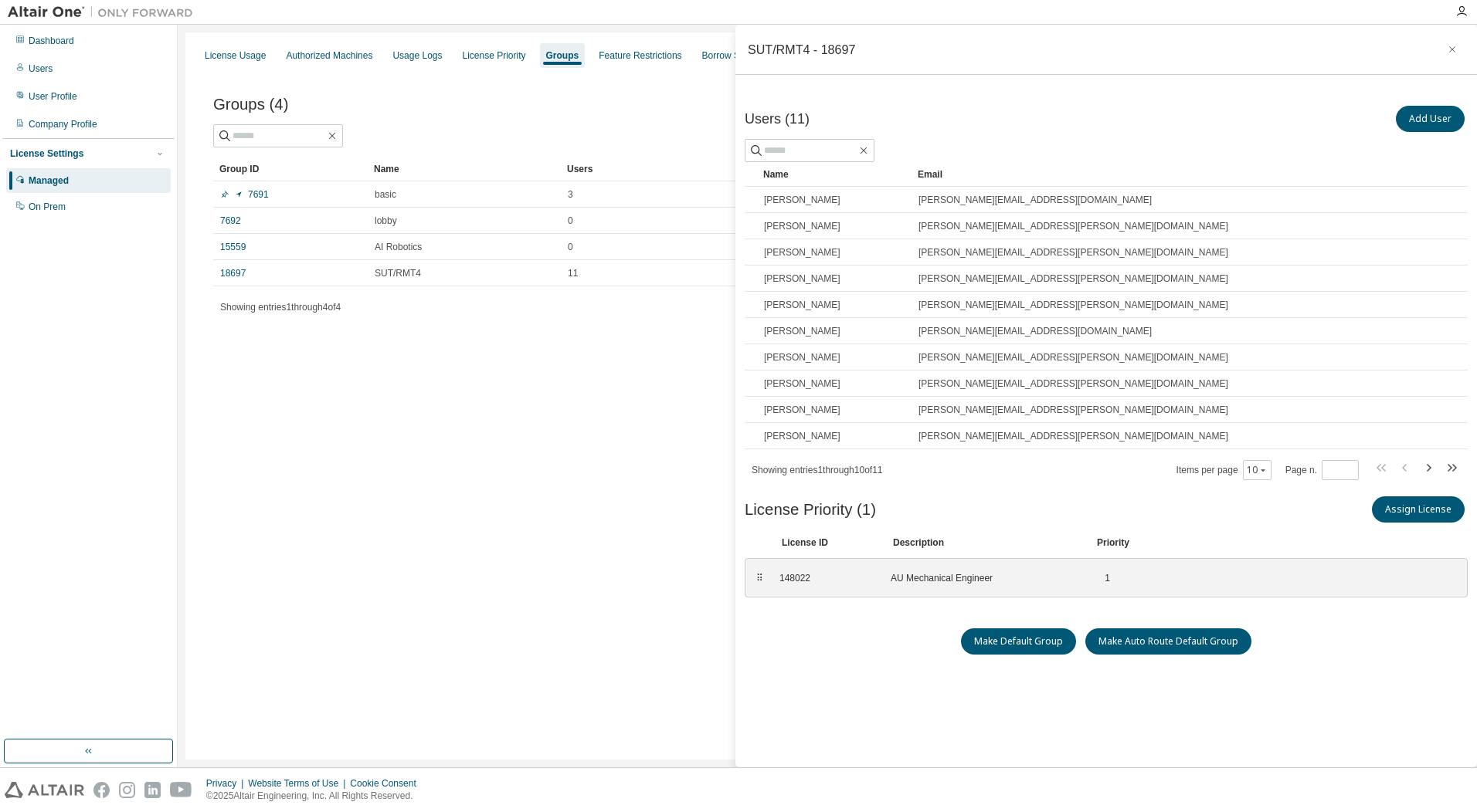
click at [589, 355] on div "Groups (4) Add Group Clear Load Save Save As Field Operator Value Select filter…" at bounding box center [827, 214] width 1265 height 288
click at [1455, 50] on icon "button" at bounding box center [1453, 49] width 10 height 12
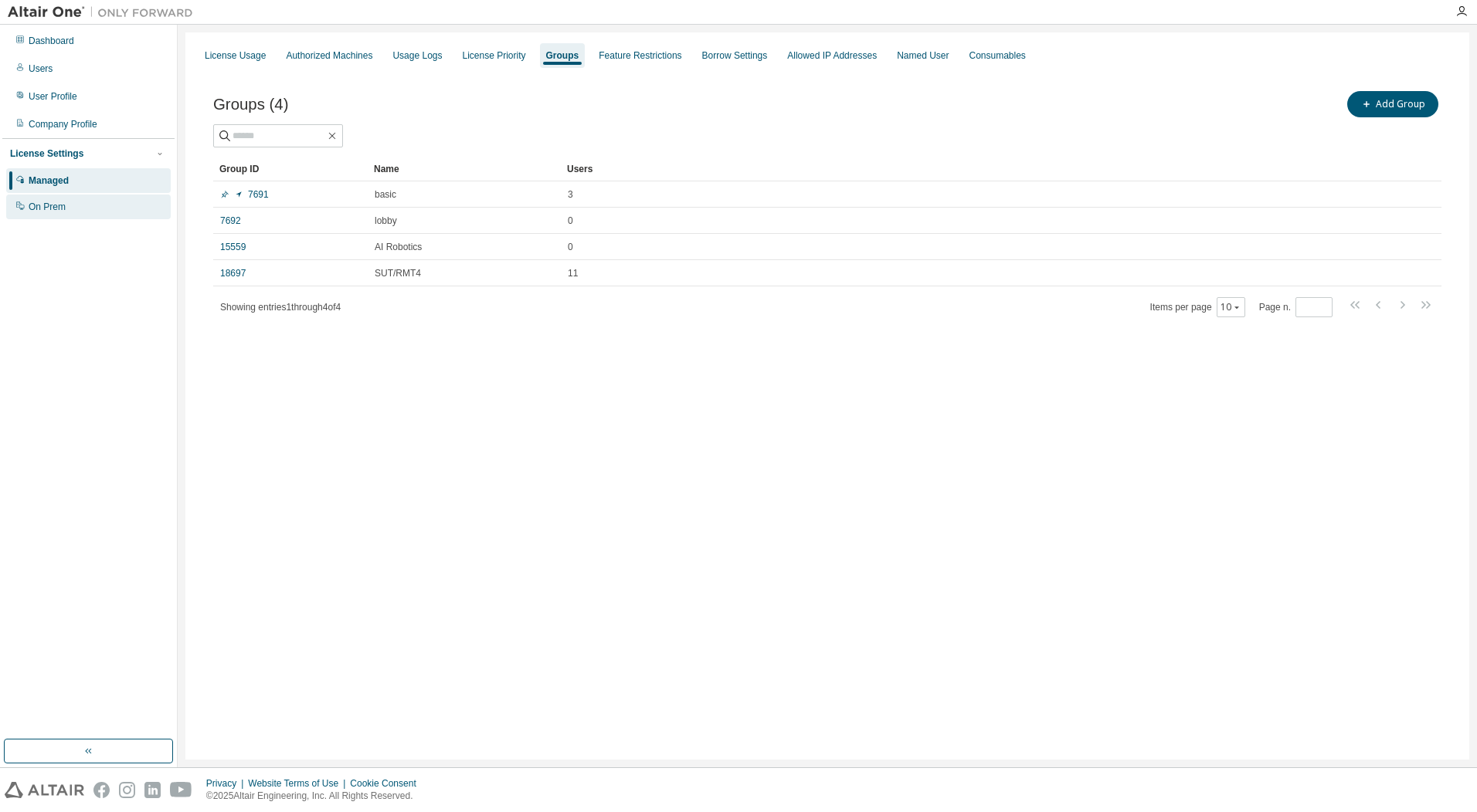
click at [58, 205] on div "On Prem" at bounding box center [47, 207] width 37 height 12
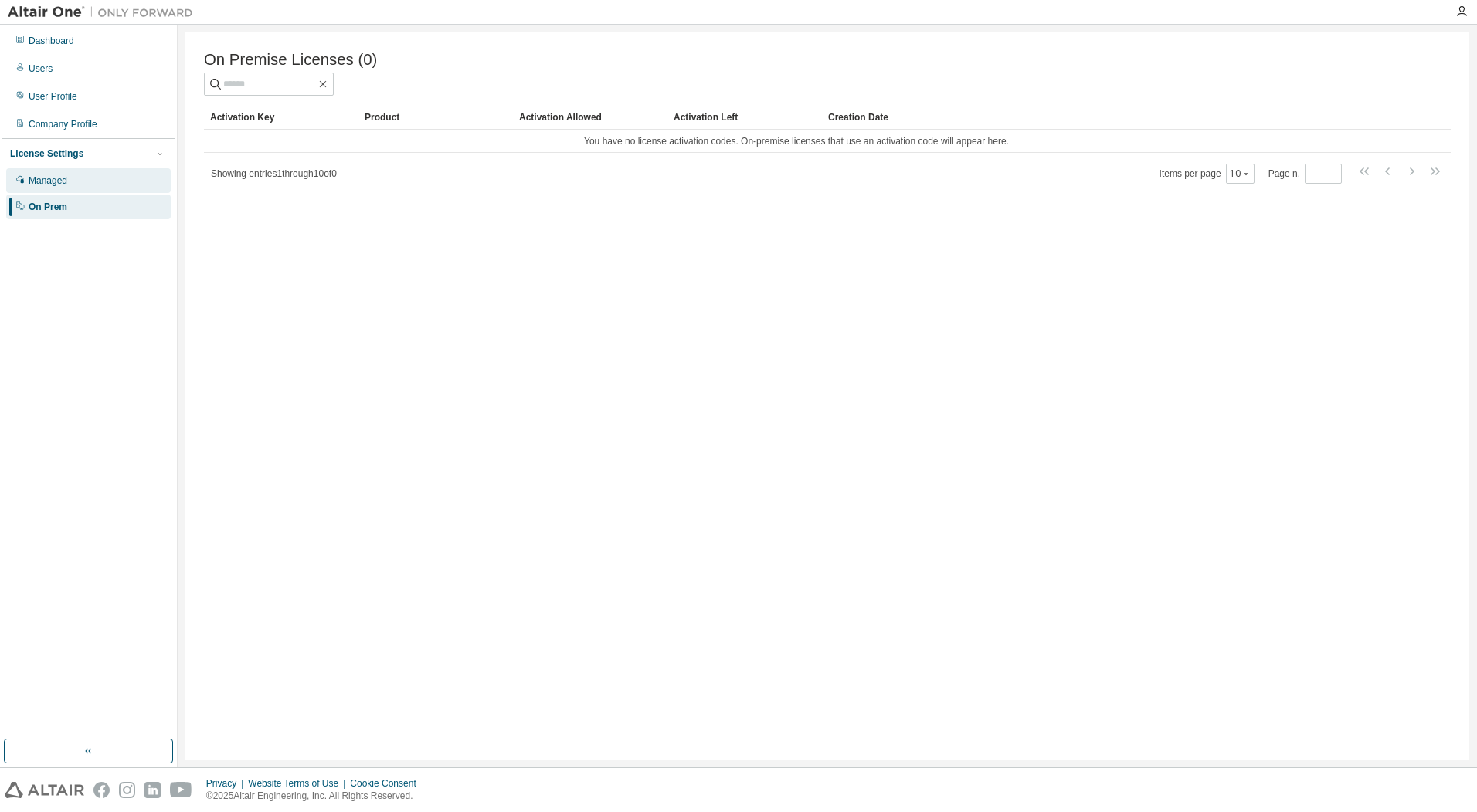
click at [42, 183] on div "Managed" at bounding box center [48, 181] width 38 height 12
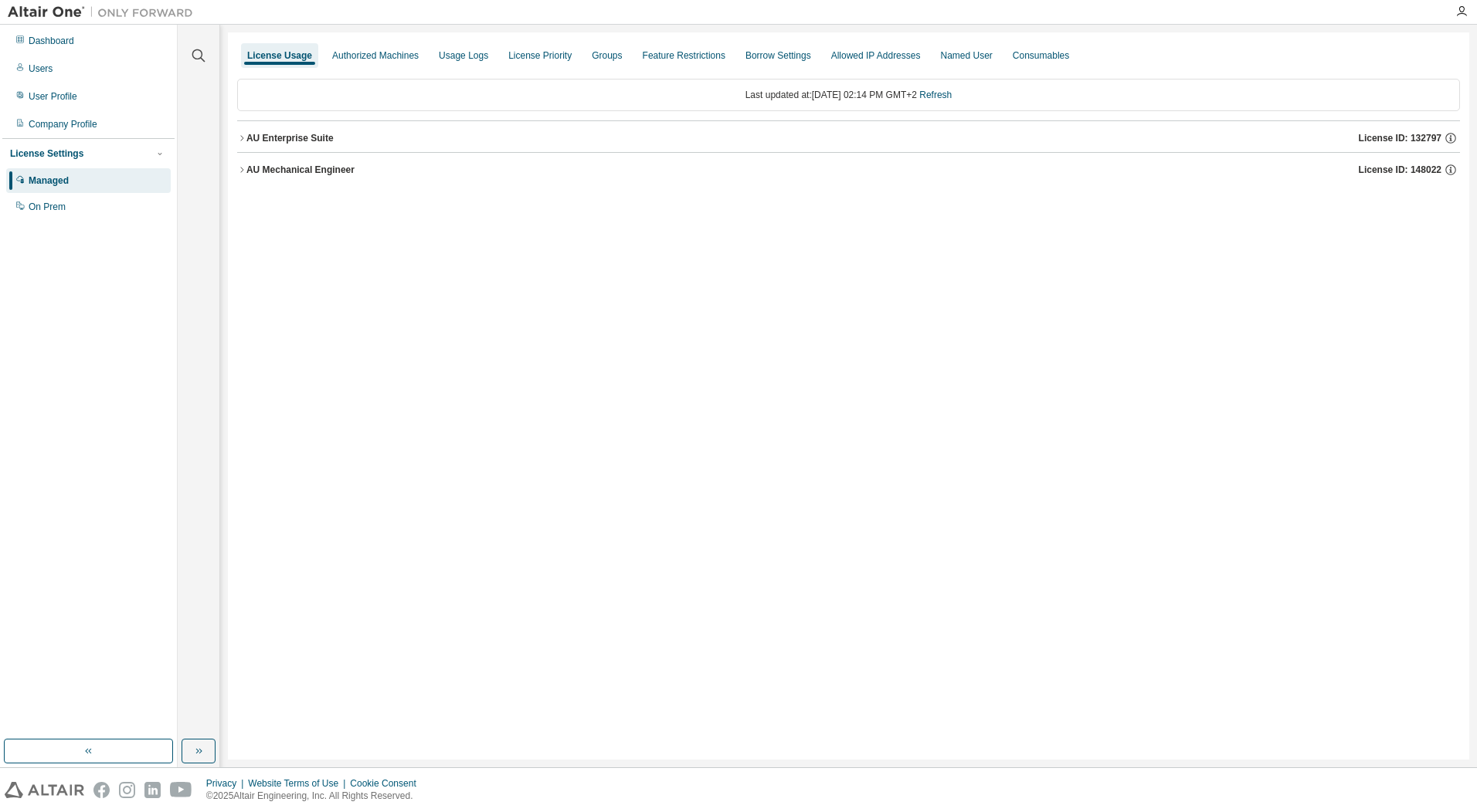
click at [277, 173] on div "AU Mechanical Engineer" at bounding box center [301, 170] width 108 height 12
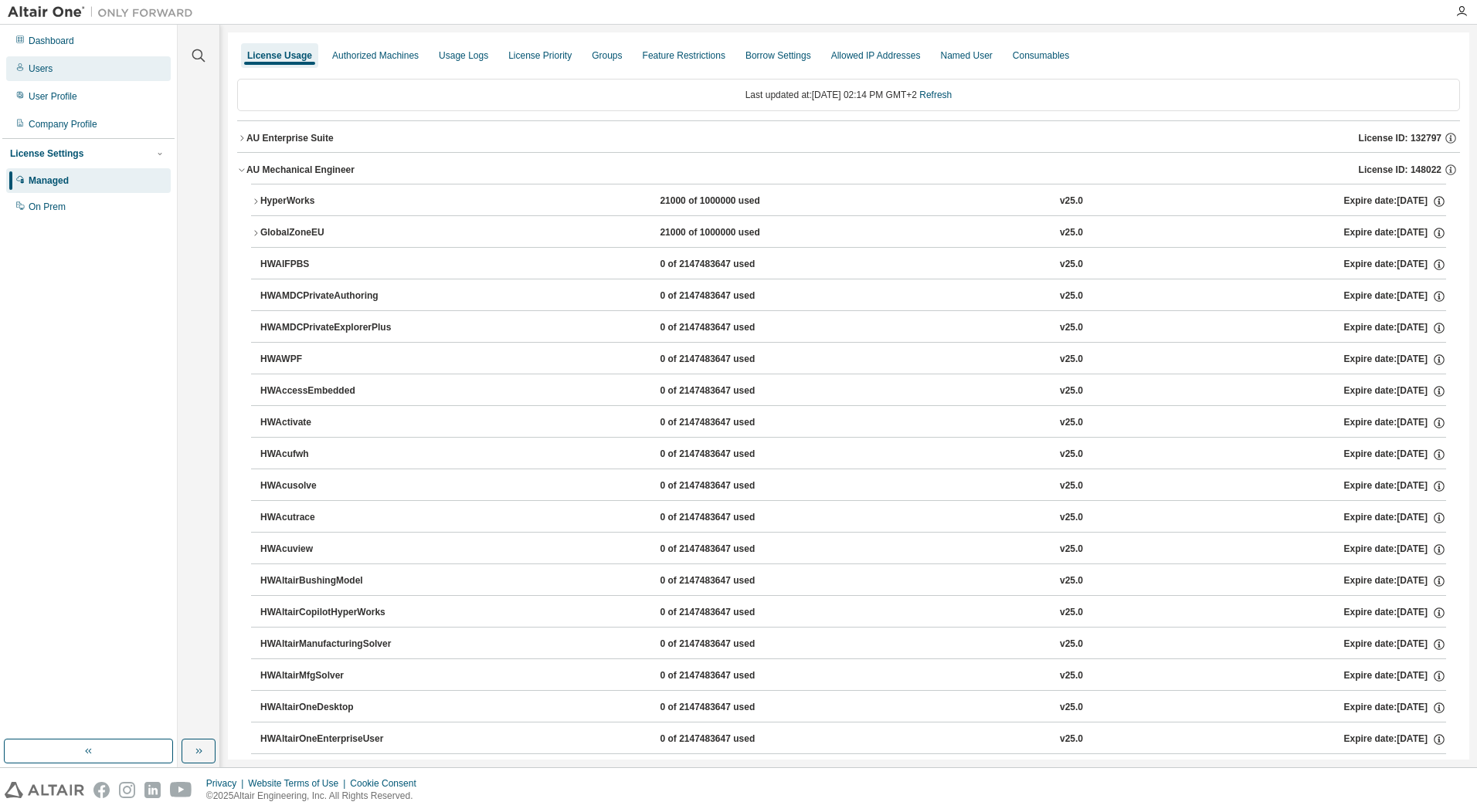
click at [57, 68] on div "Users" at bounding box center [88, 68] width 164 height 24
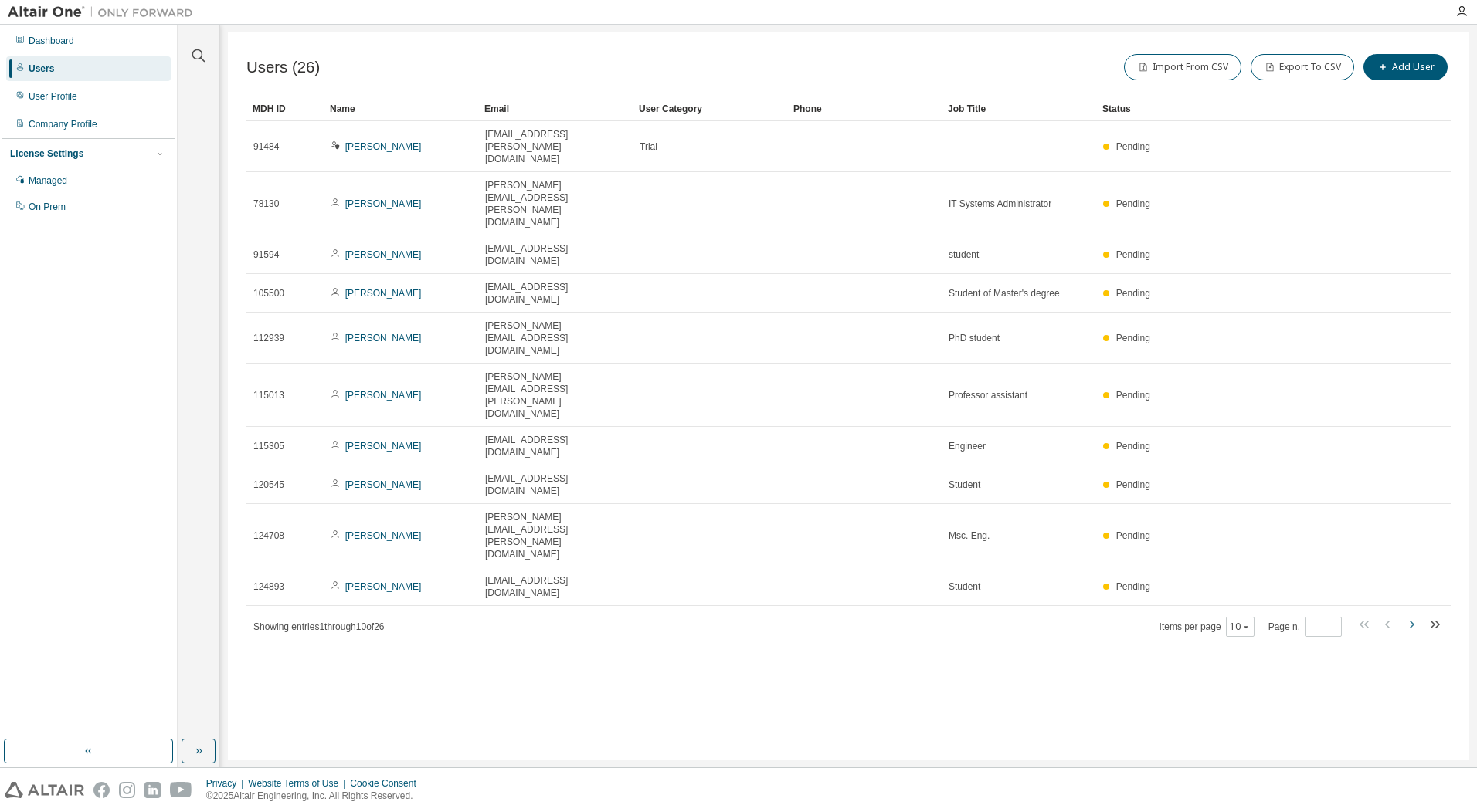
click at [1413, 615] on icon "button" at bounding box center [1411, 624] width 18 height 18
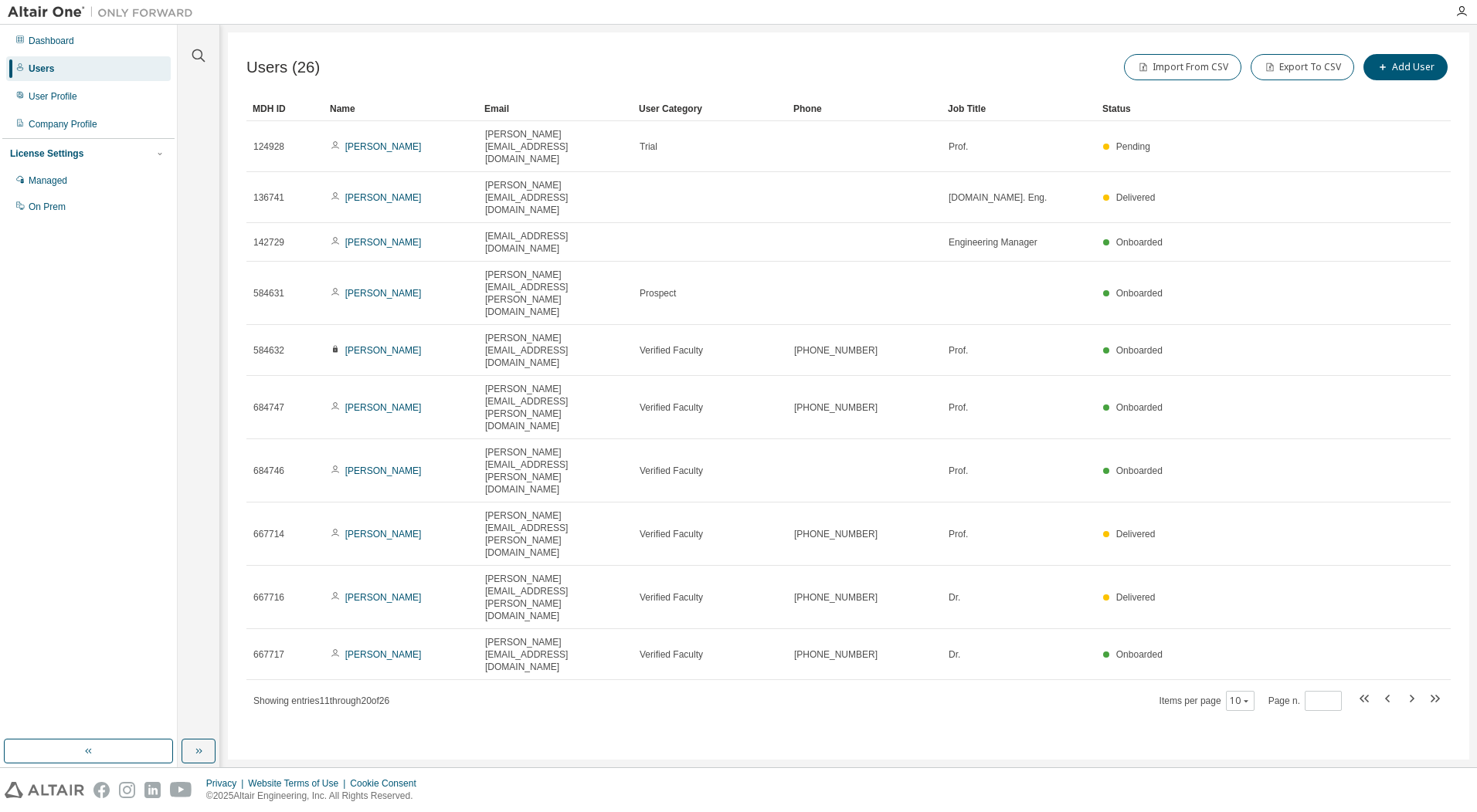
click at [1410, 690] on icon "button" at bounding box center [1411, 698] width 18 height 18
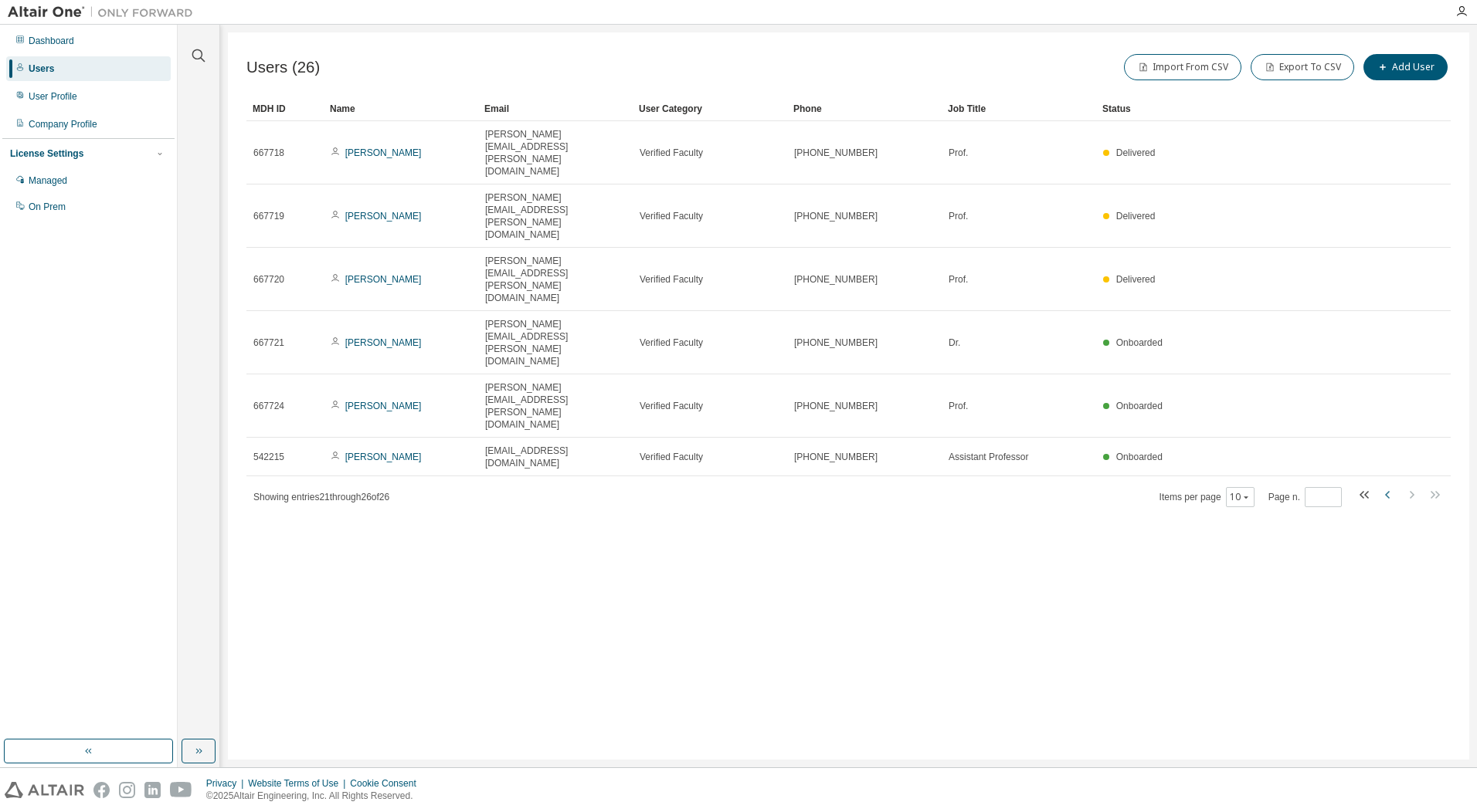
click at [1384, 486] on icon "button" at bounding box center [1388, 495] width 18 height 18
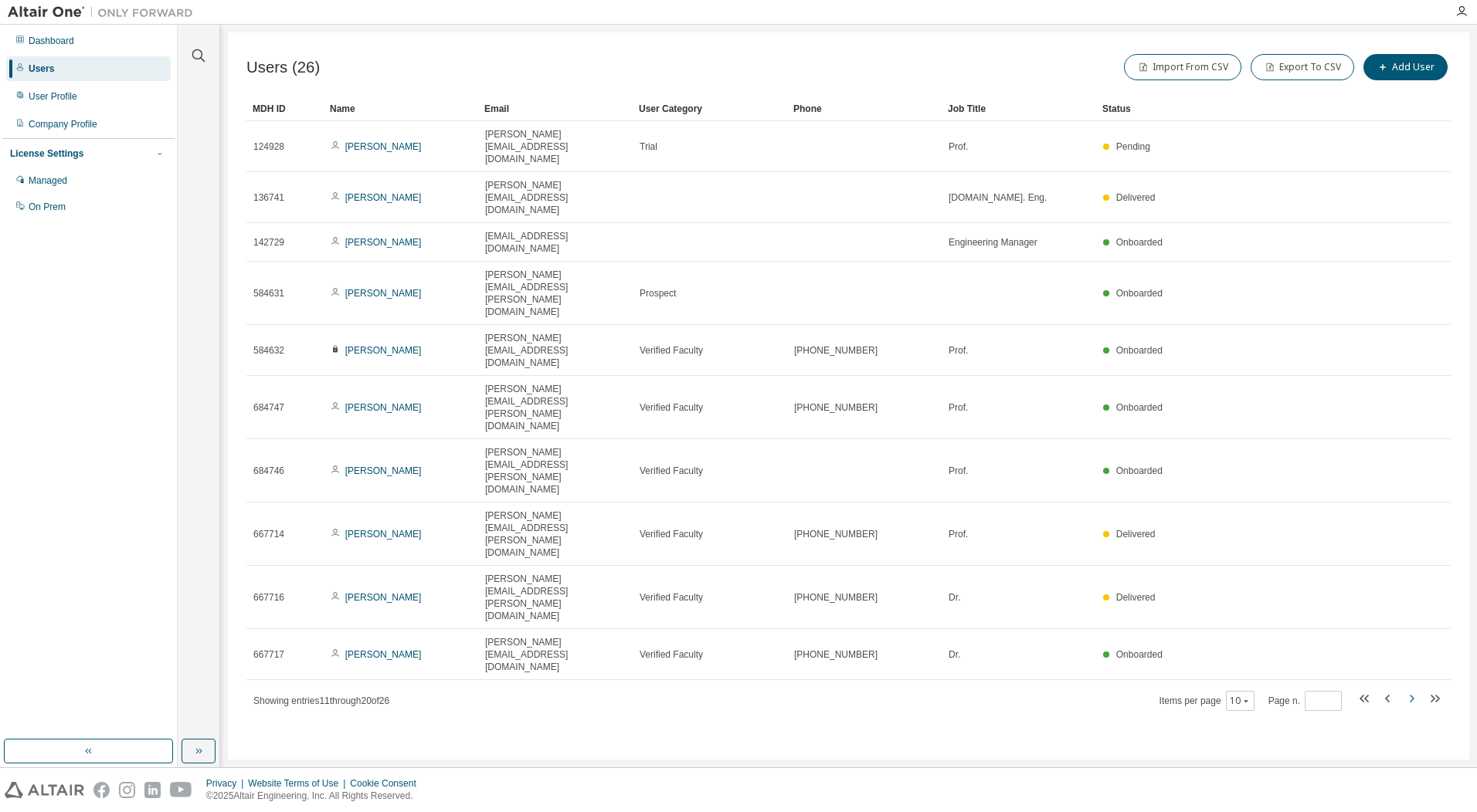
click at [1409, 690] on icon "button" at bounding box center [1411, 698] width 18 height 18
type input "*"
